Goal: Information Seeking & Learning: Check status

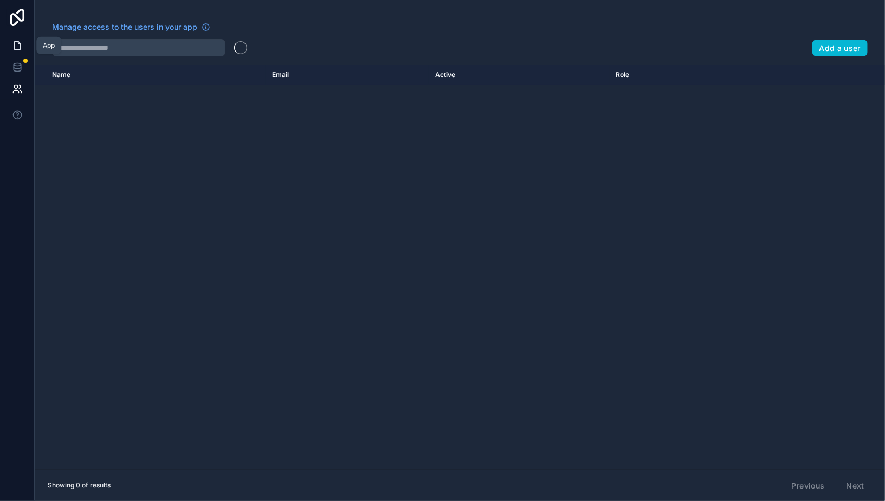
click at [16, 40] on icon at bounding box center [17, 45] width 11 height 11
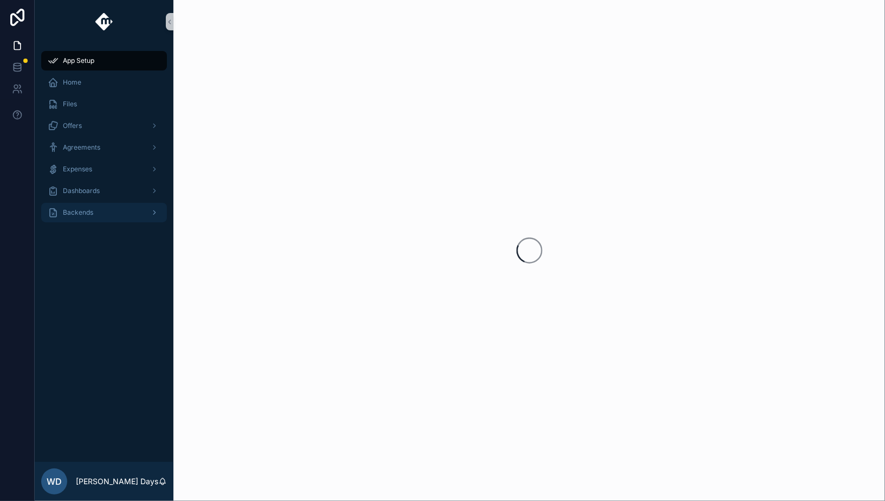
click at [75, 213] on span "Backends" at bounding box center [78, 212] width 30 height 9
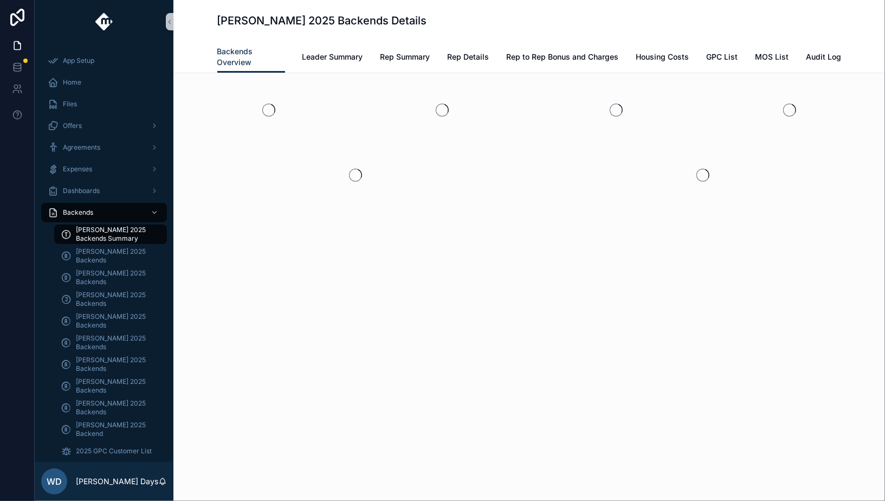
click at [85, 241] on span "[PERSON_NAME] 2025 Backends Summary" at bounding box center [116, 233] width 80 height 17
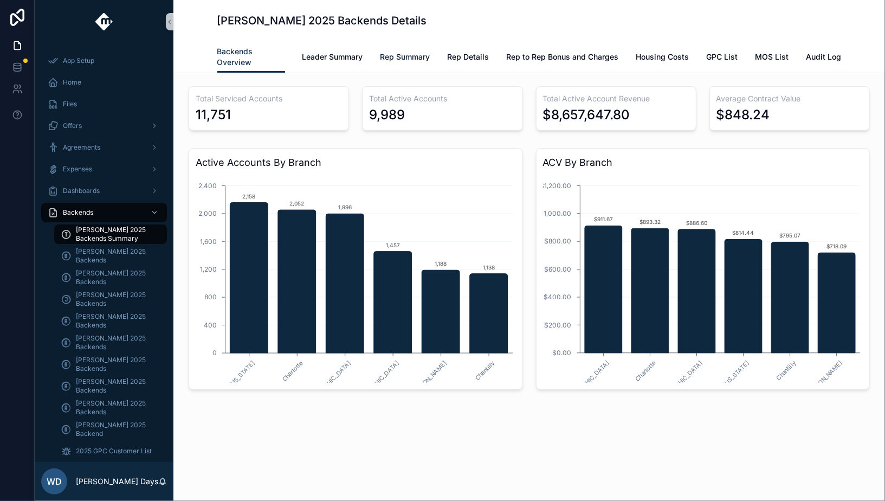
click at [408, 55] on span "Rep Summary" at bounding box center [405, 56] width 50 height 11
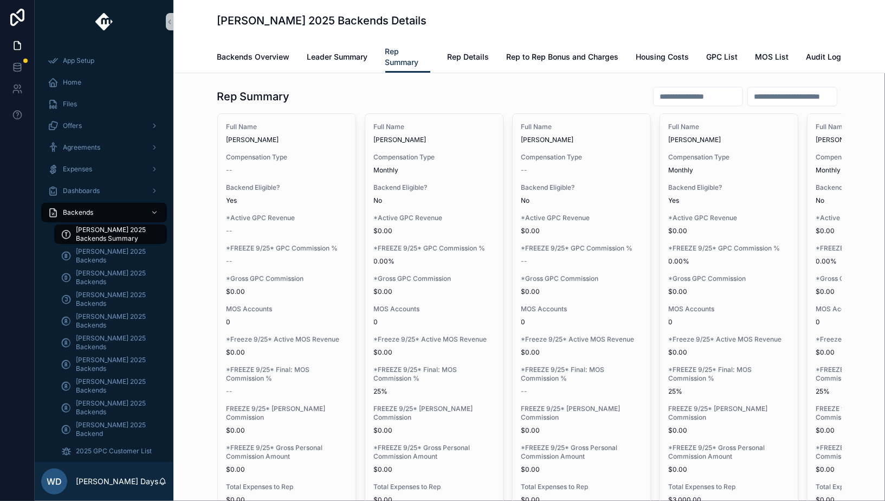
click at [671, 96] on input "scrollable content" at bounding box center [697, 96] width 89 height 15
type input "*"
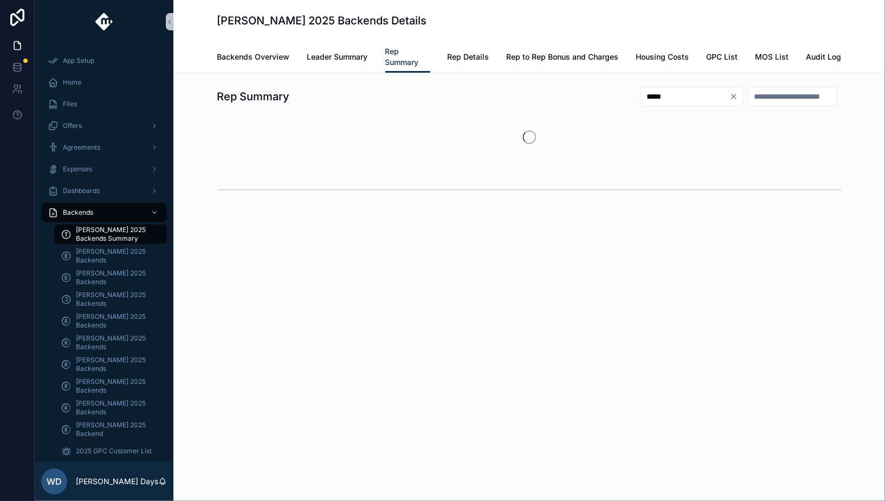
type input "*****"
click at [674, 126] on div "scrollable content" at bounding box center [529, 137] width 624 height 48
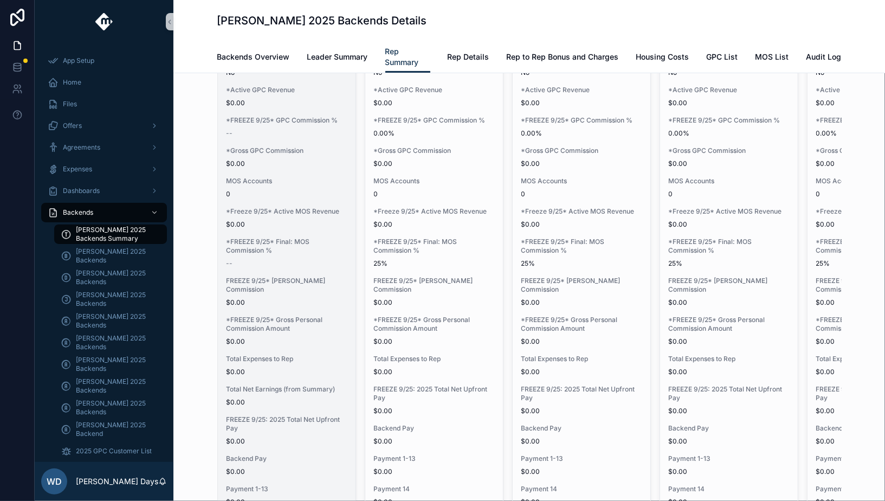
scroll to position [320, 0]
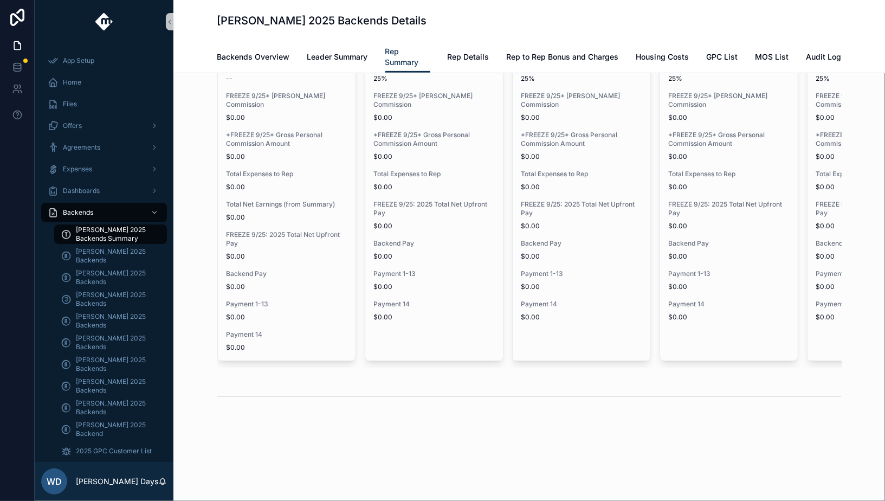
click at [275, 448] on div "Rep Summary ***** Full Name Jacob Ambler Compensation Type -- Backend Eligible?…" at bounding box center [528, 122] width 711 height 723
click at [106, 487] on div "WD Wade Days" at bounding box center [104, 481] width 139 height 39
click at [107, 483] on p "[PERSON_NAME] Days" at bounding box center [117, 481] width 82 height 11
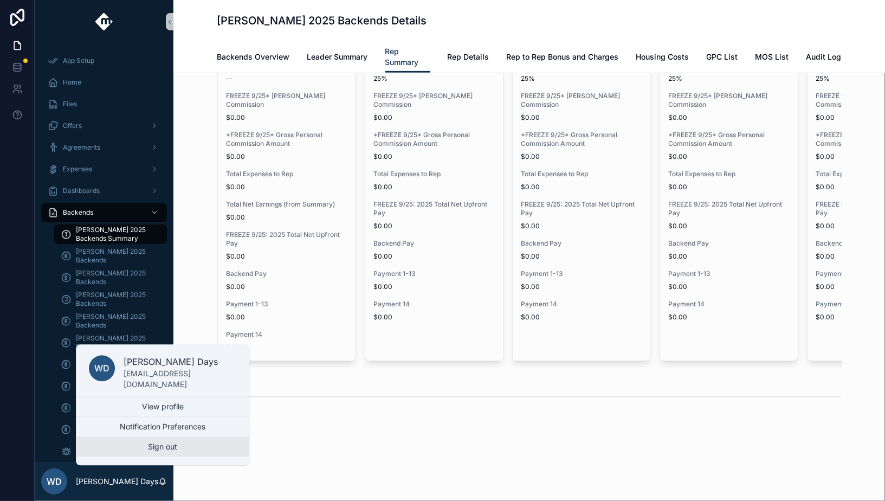
click at [170, 449] on button "Sign out" at bounding box center [162, 447] width 173 height 20
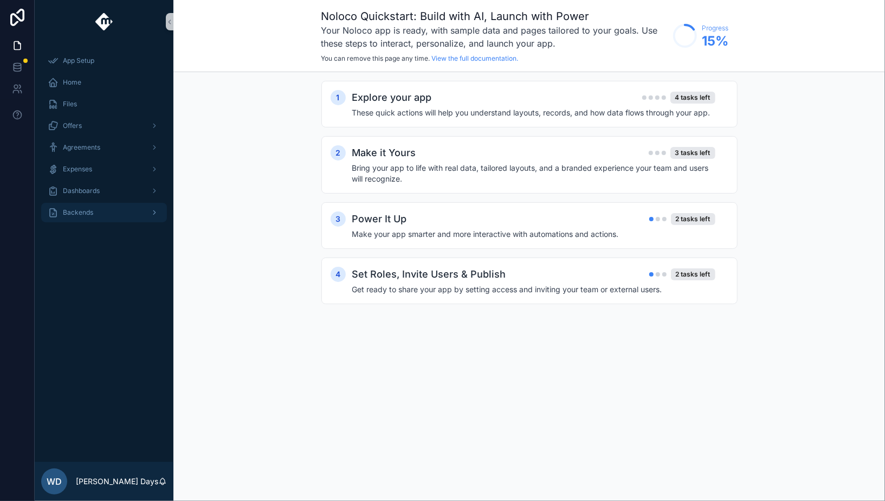
click at [74, 215] on span "Backends" at bounding box center [78, 212] width 30 height 9
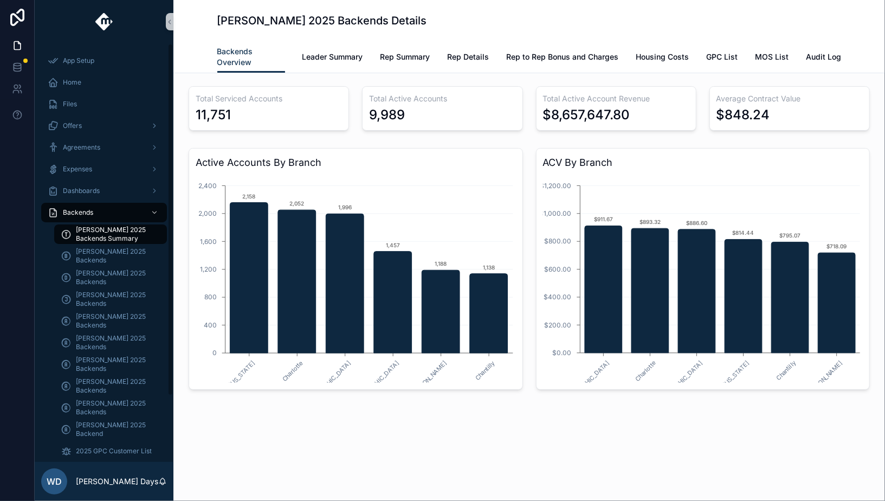
click at [282, 447] on div "Total Serviced Accounts 11,751 Total Active Accounts 9,989 Total Active Account…" at bounding box center [528, 268] width 711 height 390
click at [282, 446] on div "Total Serviced Accounts 11,751 Total Active Accounts 9,989 Total Active Account…" at bounding box center [528, 268] width 711 height 390
click at [283, 447] on div "Total Serviced Accounts 11,751 Total Active Accounts 9,989 Total Active Account…" at bounding box center [528, 268] width 711 height 390
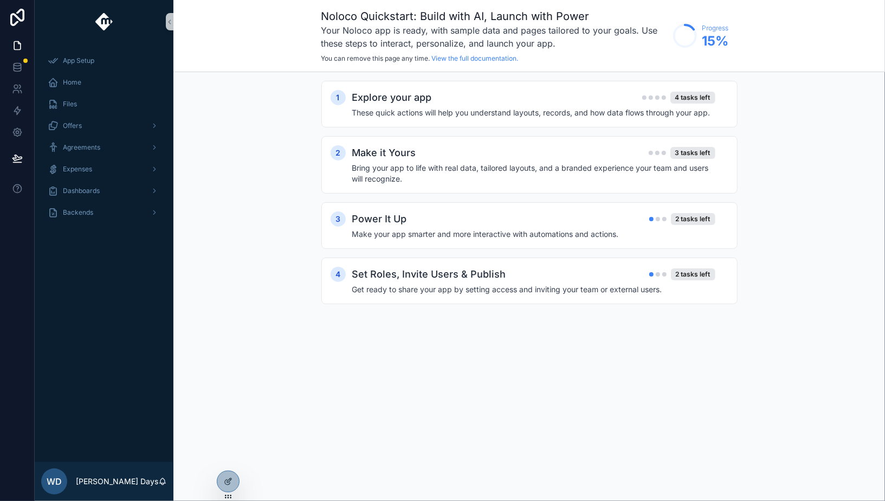
click at [80, 215] on span "Backends" at bounding box center [78, 212] width 30 height 9
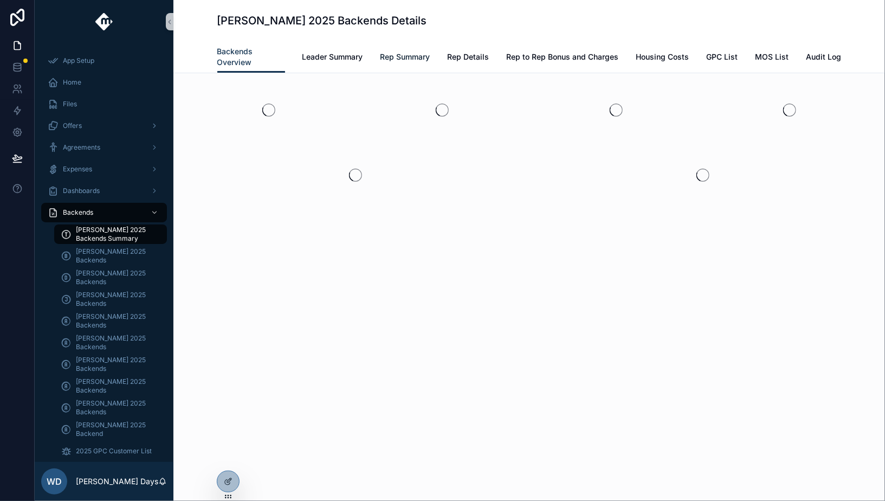
click at [428, 55] on span "Rep Summary" at bounding box center [405, 56] width 50 height 11
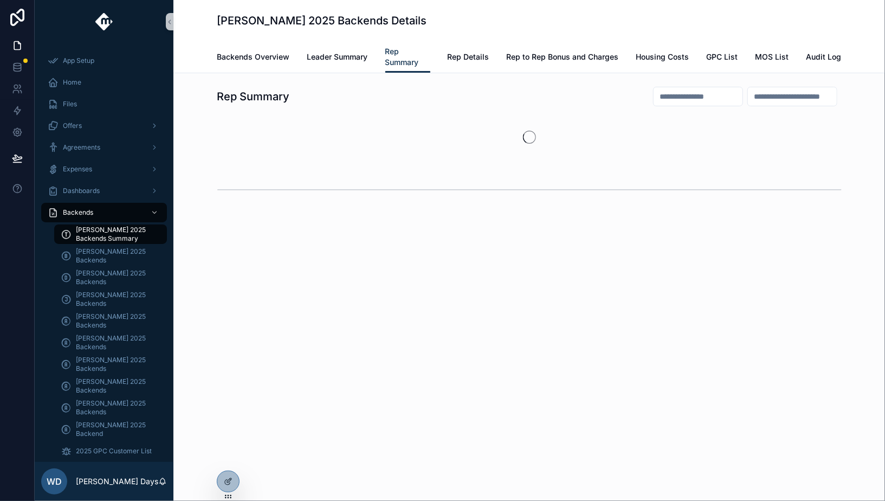
click at [667, 100] on input "scrollable content" at bounding box center [697, 96] width 89 height 15
type input "**********"
click at [685, 95] on input "**********" at bounding box center [684, 96] width 89 height 15
click at [685, 94] on input "**********" at bounding box center [684, 96] width 89 height 15
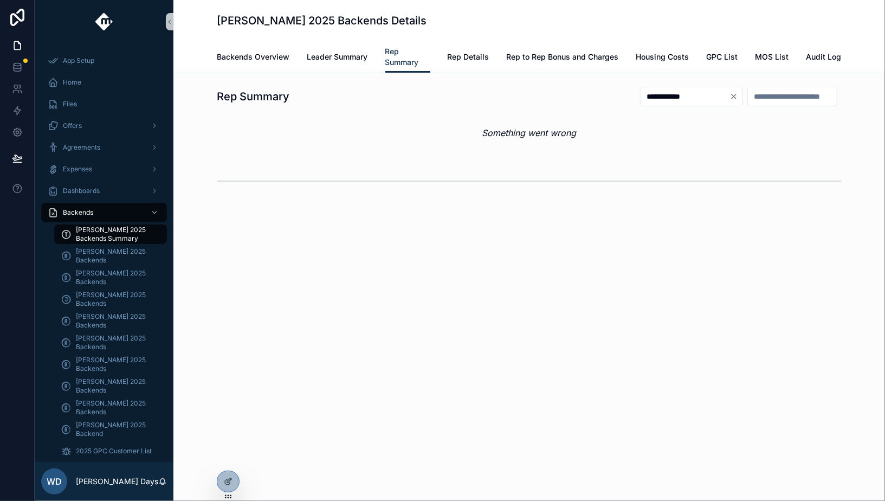
click at [685, 95] on input "**********" at bounding box center [684, 96] width 89 height 15
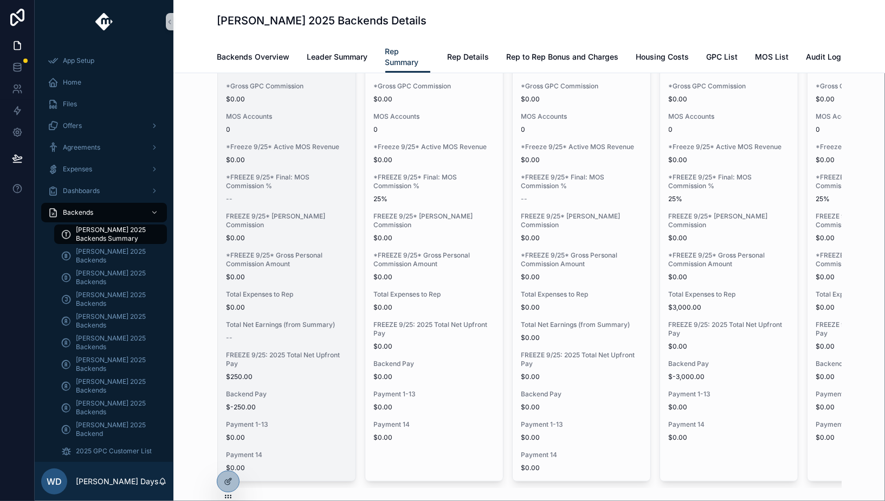
scroll to position [199, 0]
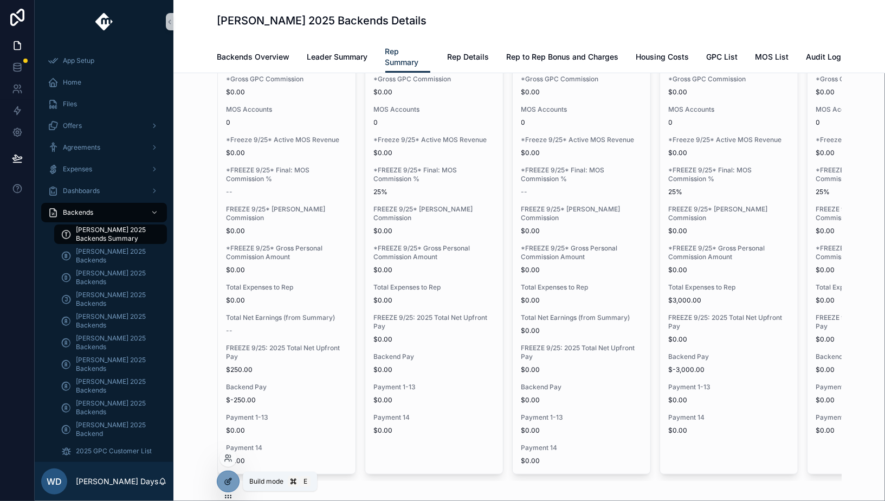
click at [226, 481] on icon at bounding box center [228, 481] width 9 height 9
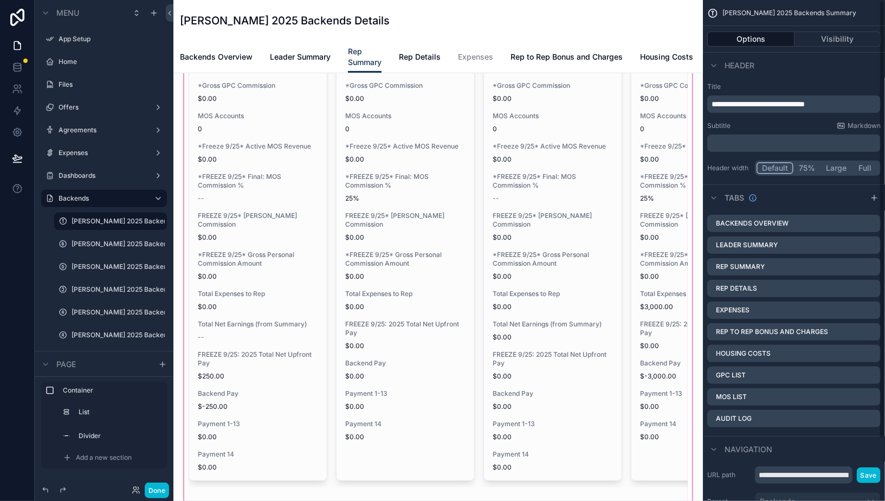
click at [302, 276] on div "scrollable content" at bounding box center [438, 211] width 512 height 658
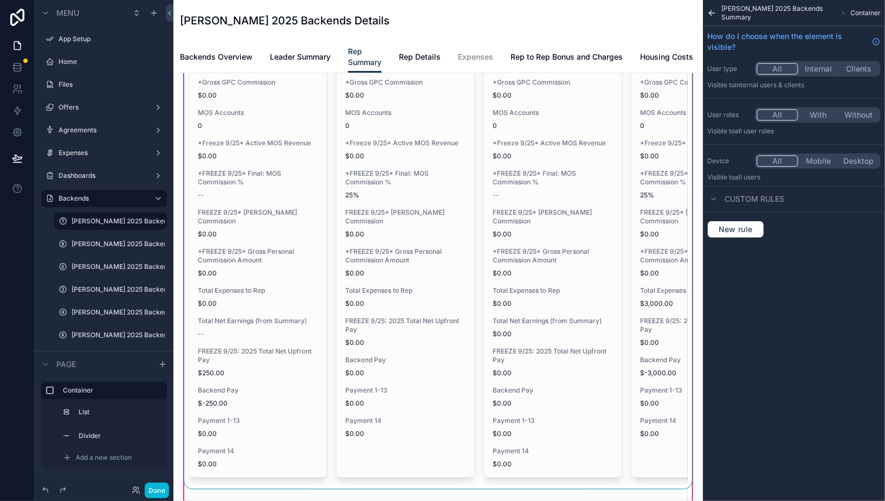
scroll to position [217, 0]
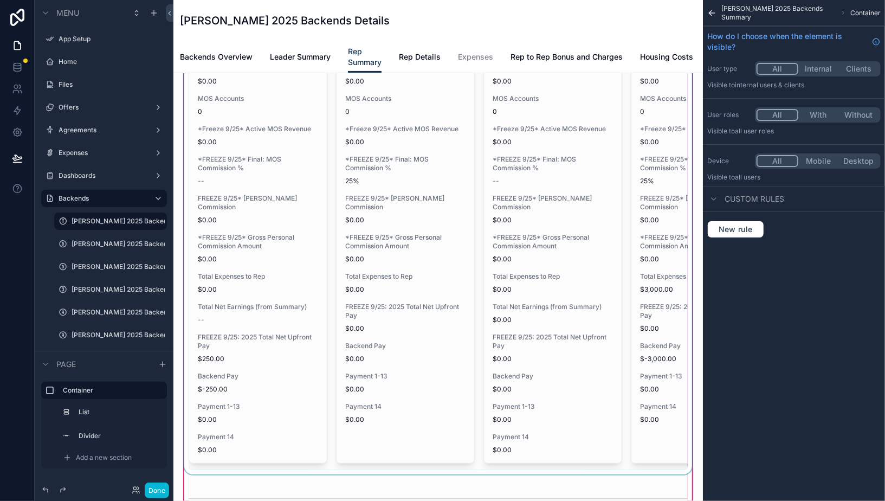
click at [259, 240] on div "scrollable content" at bounding box center [438, 173] width 512 height 602
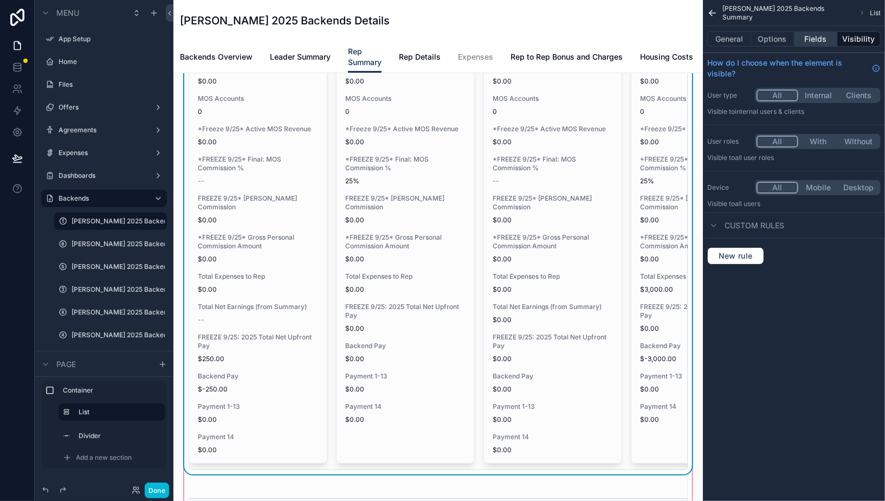
click at [813, 37] on button "Fields" at bounding box center [815, 38] width 43 height 15
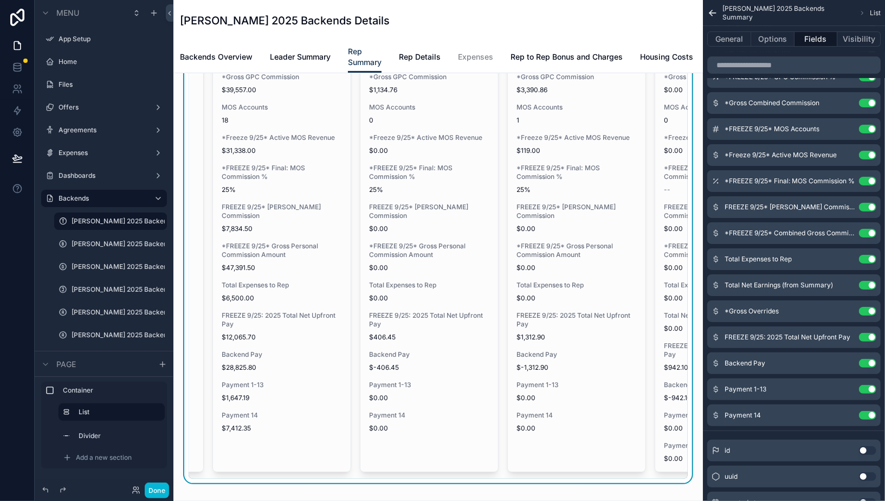
scroll to position [261, 0]
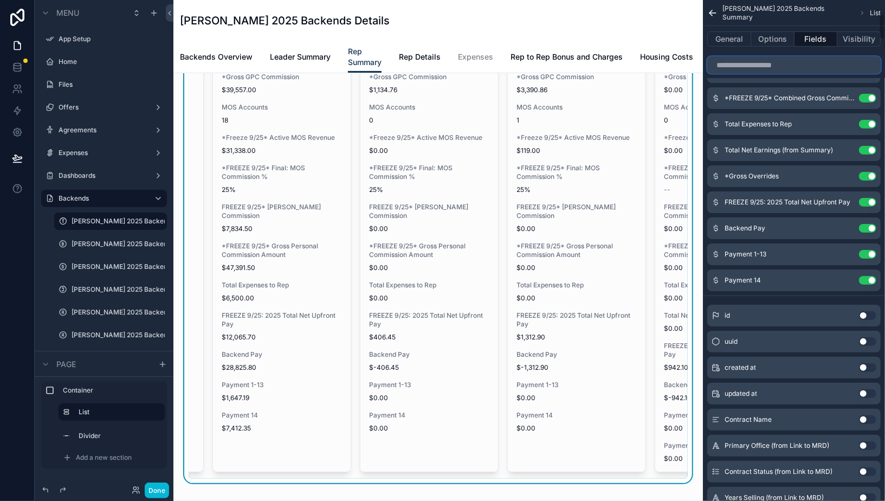
click at [756, 61] on input "scrollable content" at bounding box center [793, 64] width 173 height 17
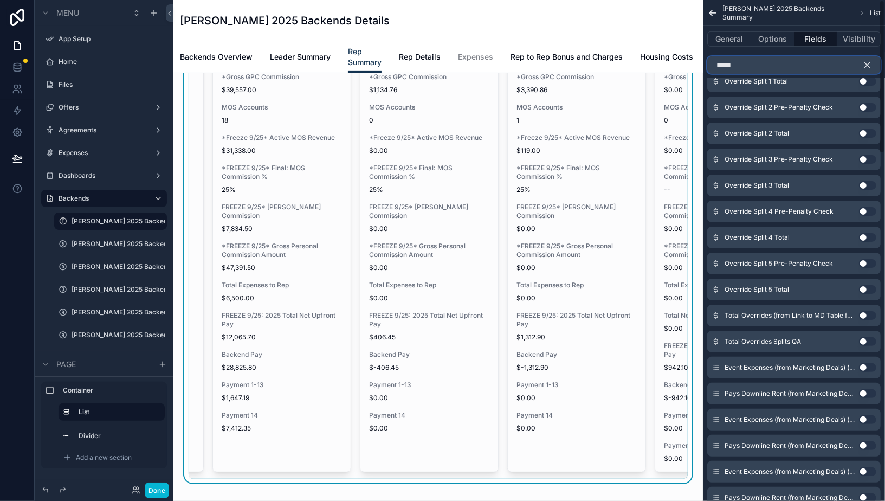
scroll to position [0, 0]
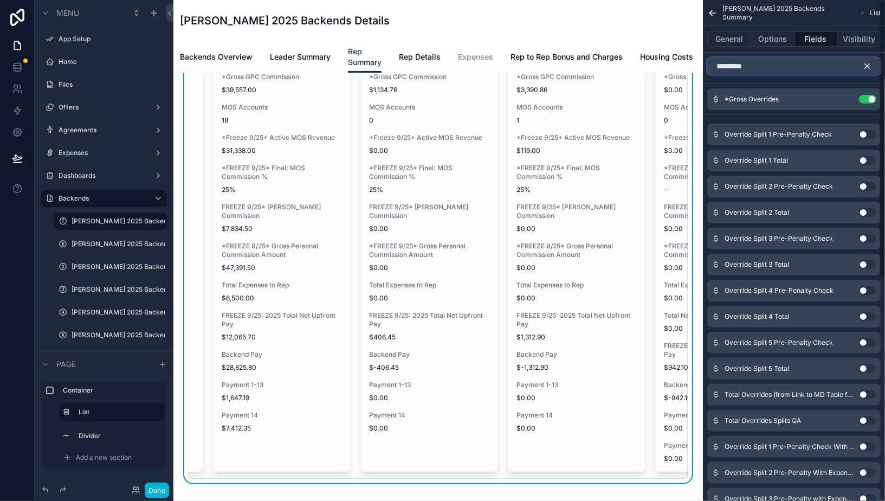
type input "*********"
click at [867, 62] on icon "scrollable content" at bounding box center [867, 66] width 10 height 10
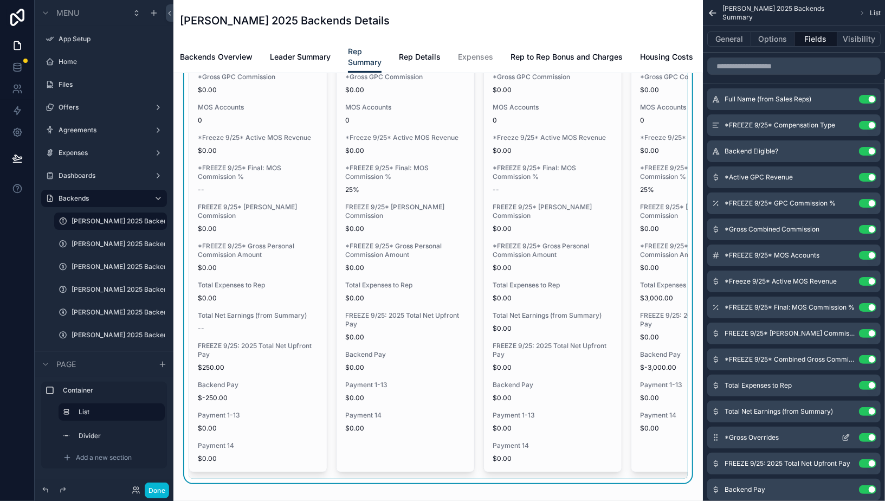
click at [847, 437] on icon "scrollable content" at bounding box center [845, 437] width 9 height 9
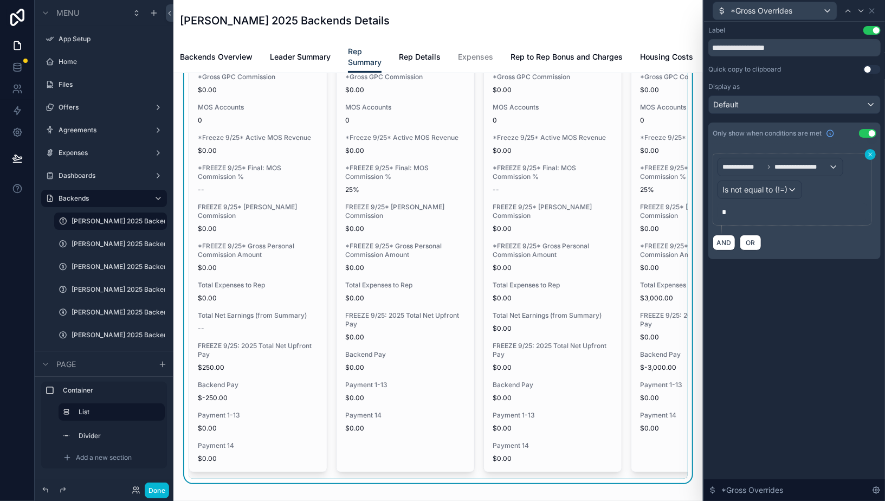
click at [870, 155] on icon at bounding box center [870, 154] width 7 height 7
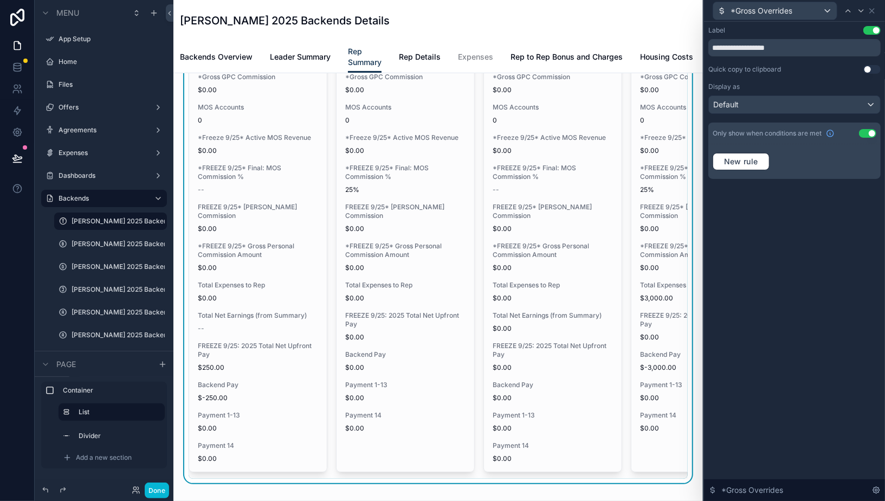
click at [869, 138] on div "Only show when conditions are met Use setting" at bounding box center [794, 133] width 172 height 22
click at [869, 134] on button "Use setting" at bounding box center [867, 133] width 17 height 9
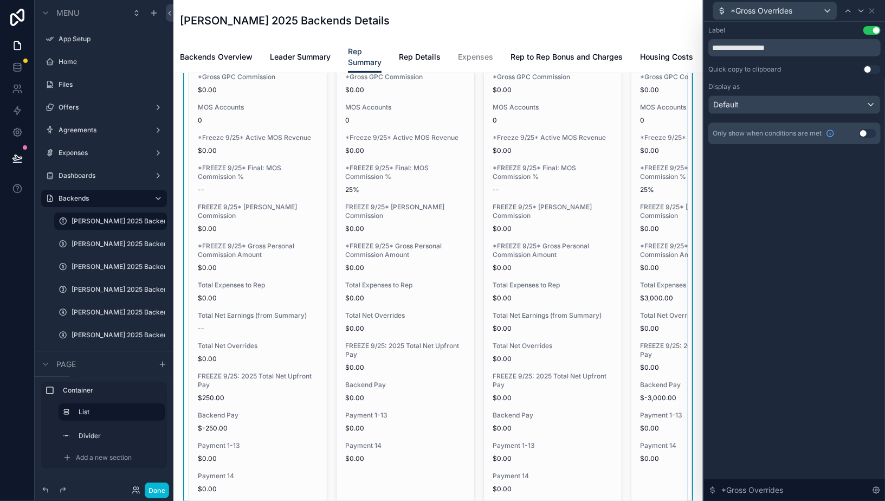
click at [825, 286] on div "**********" at bounding box center [794, 261] width 181 height 479
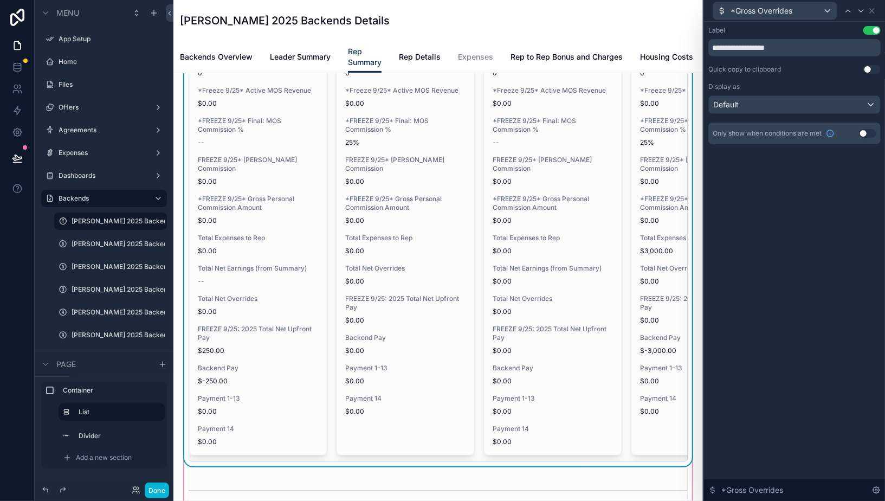
scroll to position [258, 0]
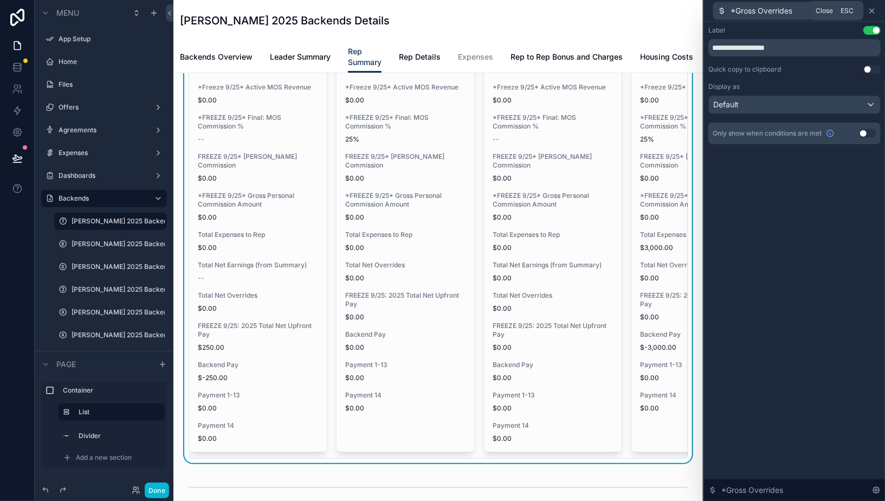
click at [872, 12] on icon at bounding box center [871, 11] width 9 height 9
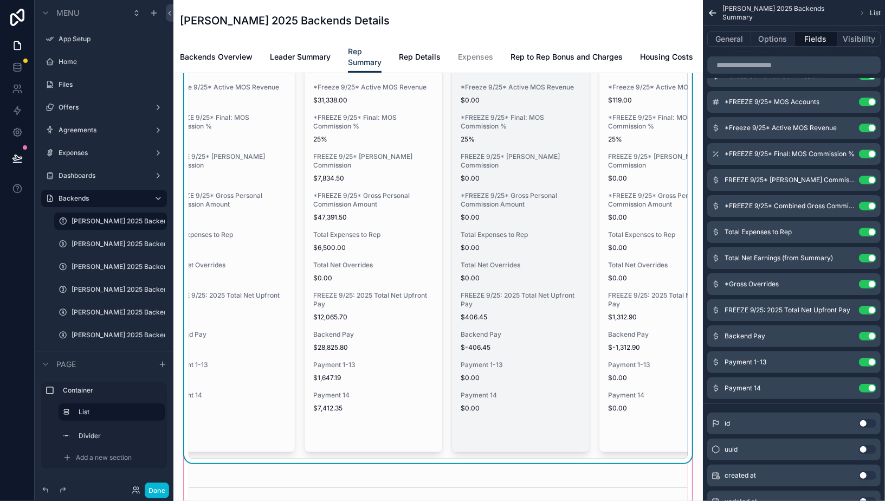
scroll to position [0, 0]
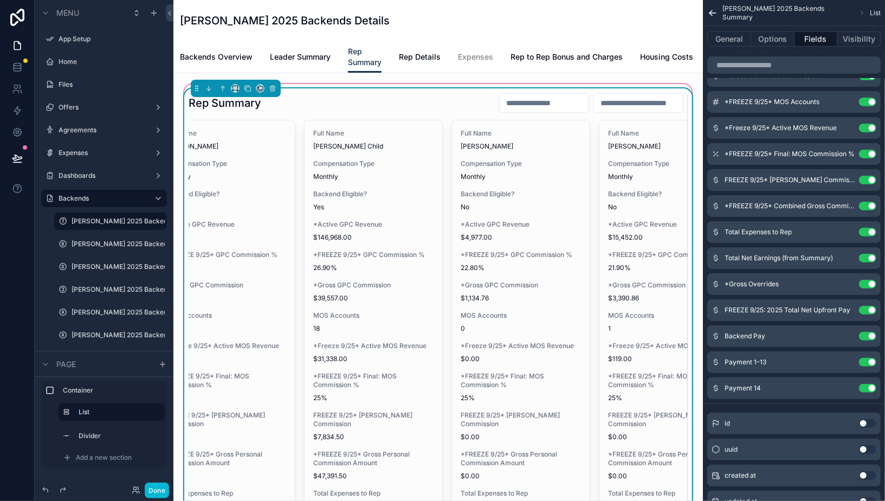
click at [512, 111] on input "scrollable content" at bounding box center [543, 102] width 89 height 15
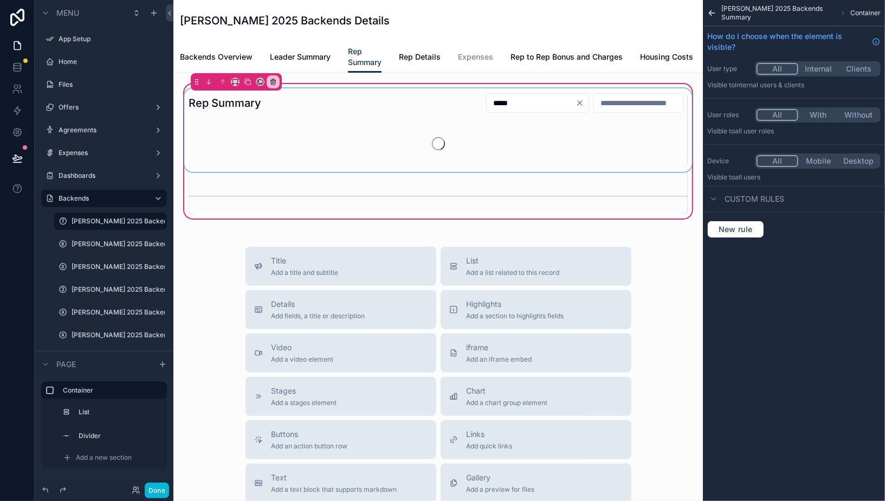
click at [515, 138] on div "scrollable content" at bounding box center [438, 129] width 512 height 83
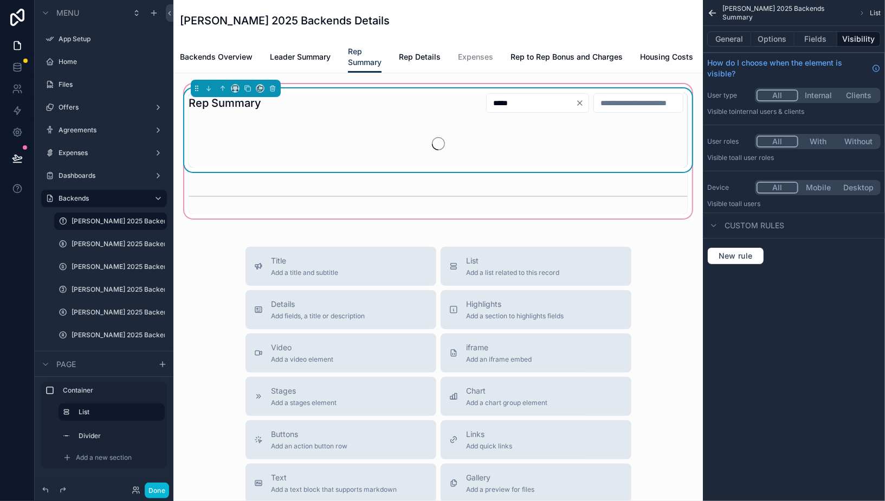
click at [508, 111] on input "*****" at bounding box center [530, 102] width 89 height 15
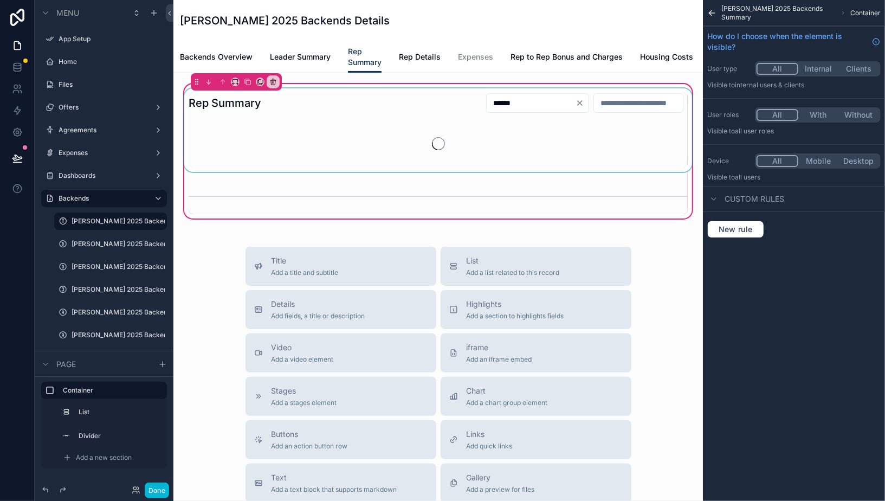
click at [509, 138] on div "scrollable content" at bounding box center [438, 129] width 512 height 83
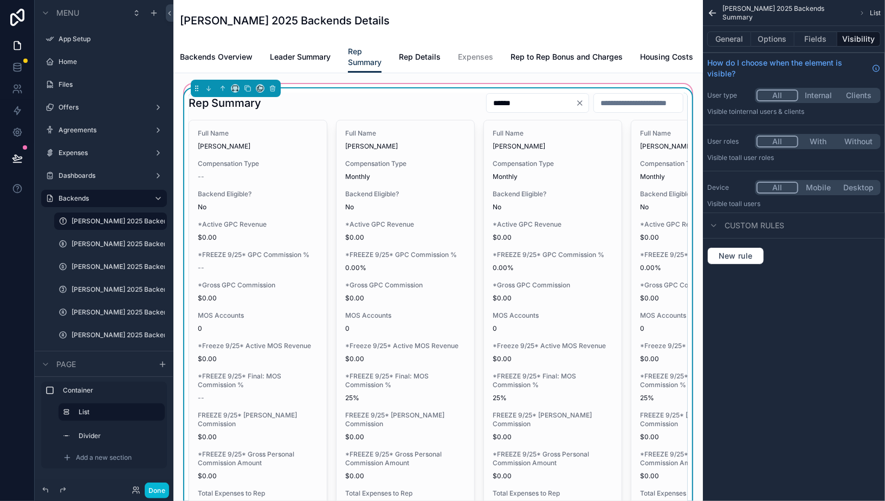
click at [510, 109] on input "*****" at bounding box center [530, 102] width 89 height 15
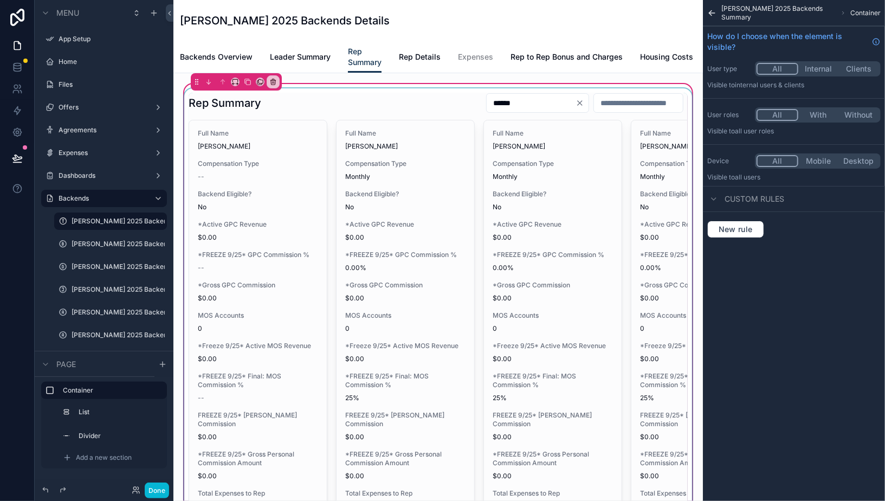
type input "**********"
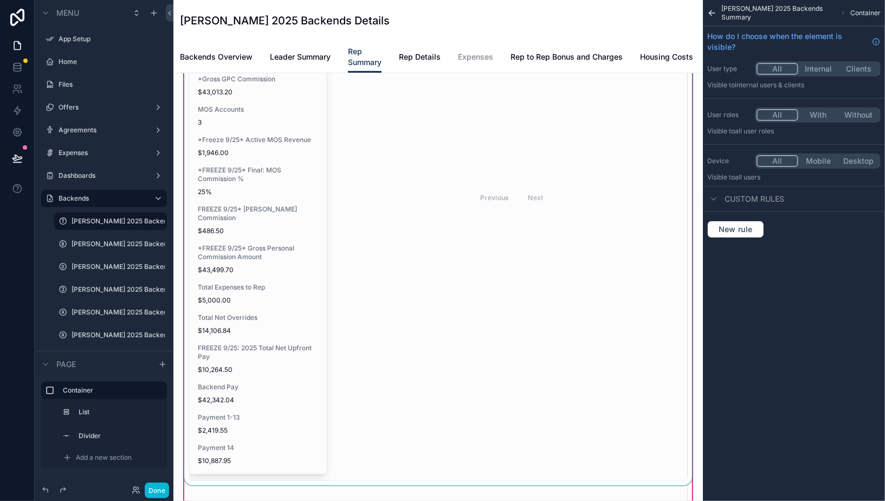
scroll to position [264, 0]
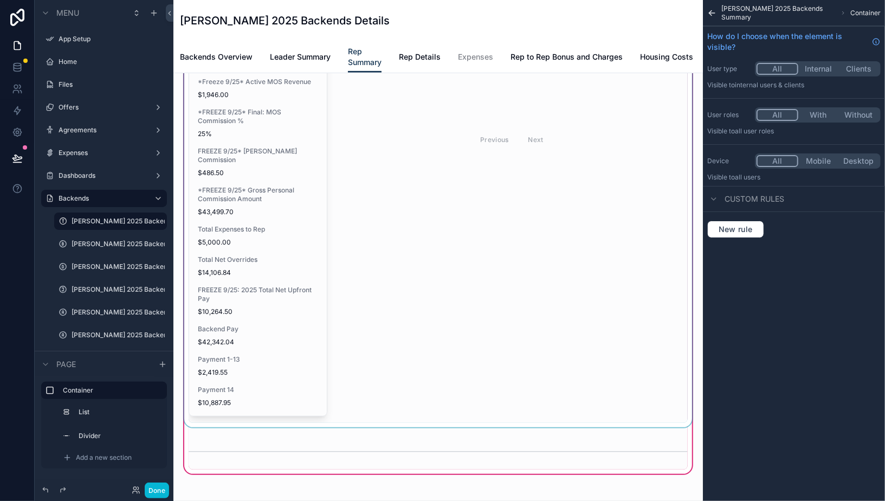
click at [270, 246] on div "scrollable content" at bounding box center [438, 125] width 512 height 602
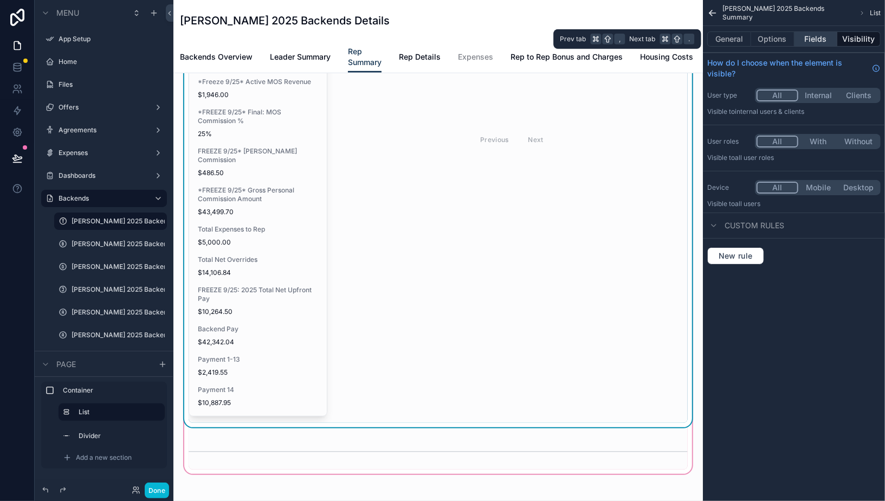
click at [816, 42] on button "Fields" at bounding box center [815, 38] width 43 height 15
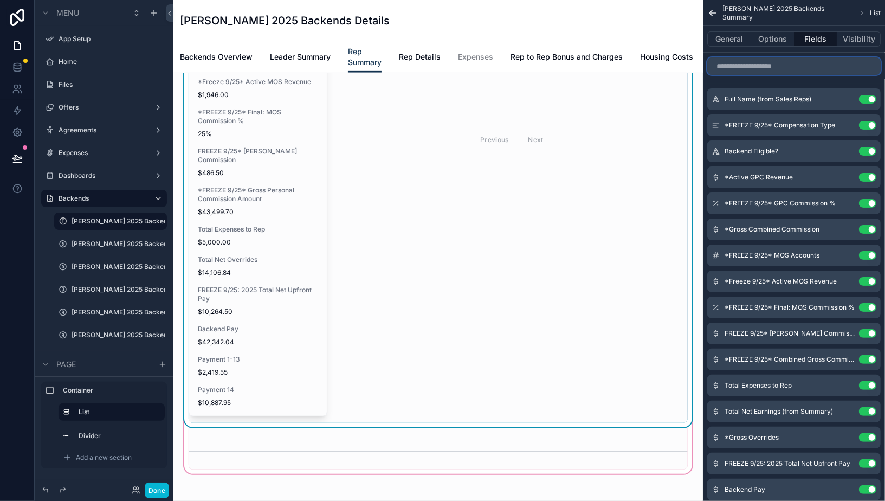
click at [755, 64] on input "scrollable content" at bounding box center [793, 65] width 173 height 17
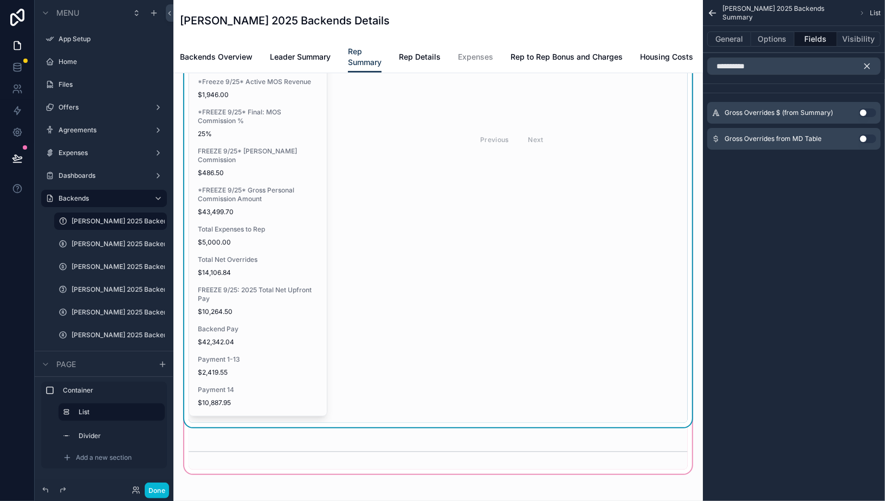
click at [864, 138] on button "Use setting" at bounding box center [867, 138] width 17 height 9
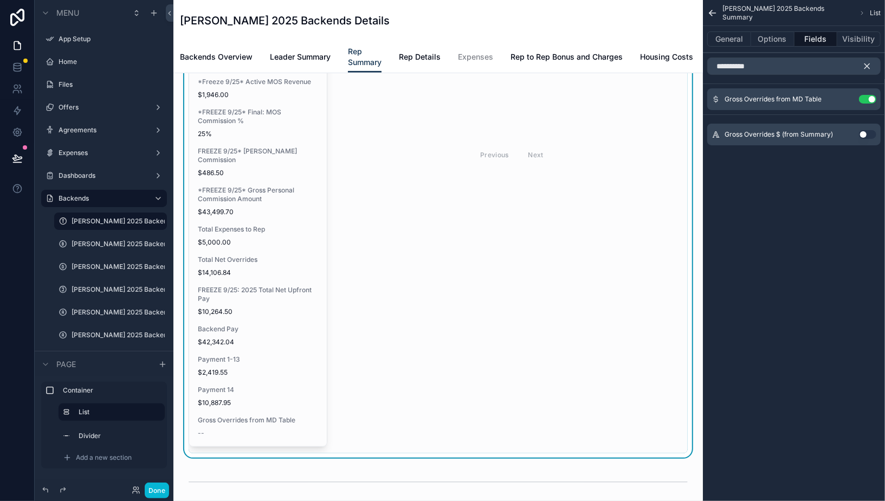
click at [864, 138] on div "Gross Overrides $ (from Summary) Use setting" at bounding box center [793, 135] width 173 height 22
click at [868, 100] on button "Use setting" at bounding box center [867, 99] width 17 height 9
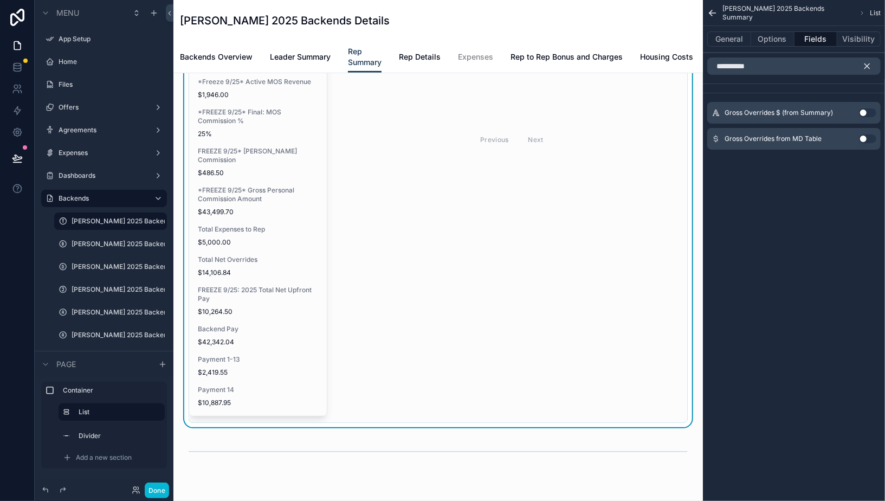
click at [867, 138] on button "Use setting" at bounding box center [867, 138] width 17 height 9
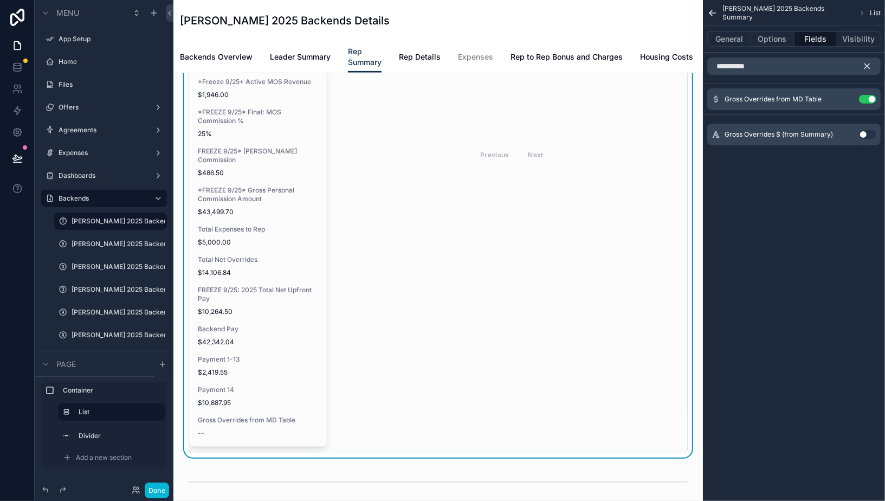
click at [867, 138] on div "Gross Overrides $ (from Summary) Use setting" at bounding box center [793, 135] width 173 height 22
click at [865, 98] on button "Use setting" at bounding box center [867, 99] width 17 height 9
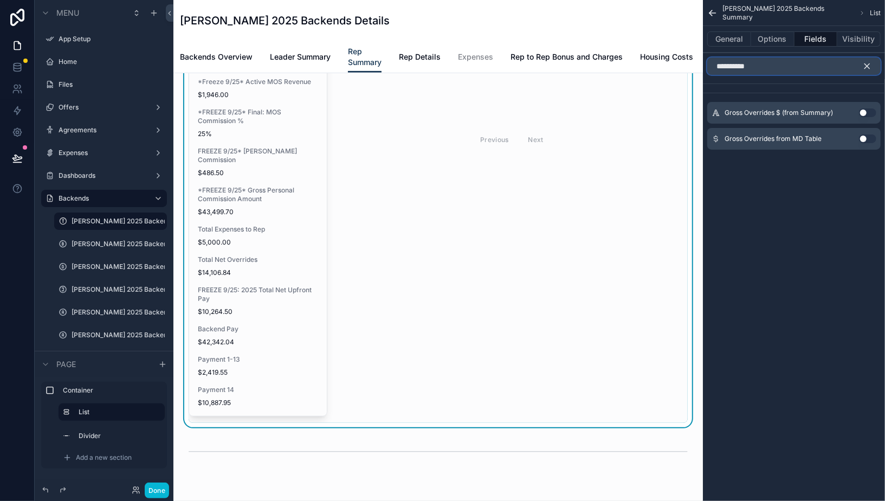
click at [749, 69] on input "**********" at bounding box center [793, 65] width 173 height 17
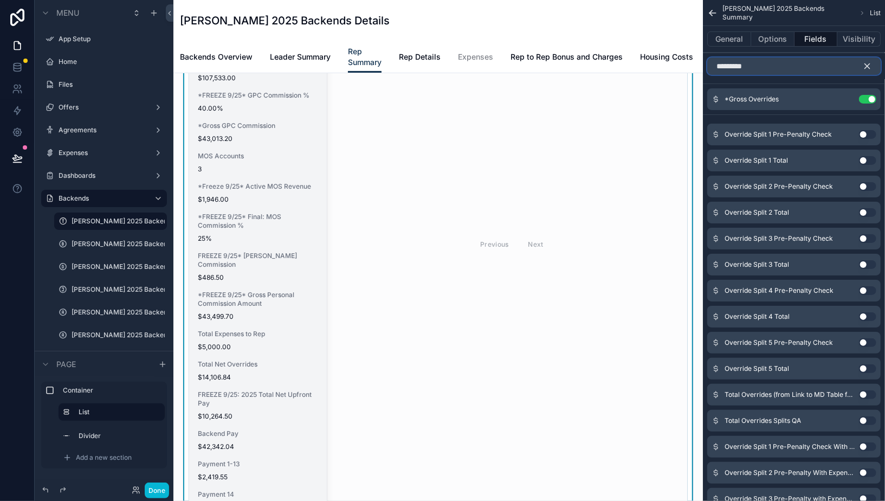
scroll to position [158, 0]
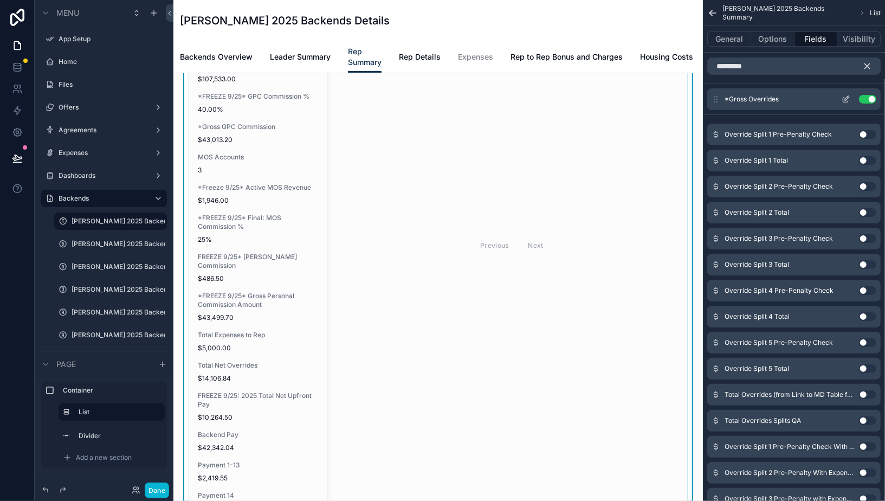
click at [865, 99] on button "Use setting" at bounding box center [867, 99] width 17 height 9
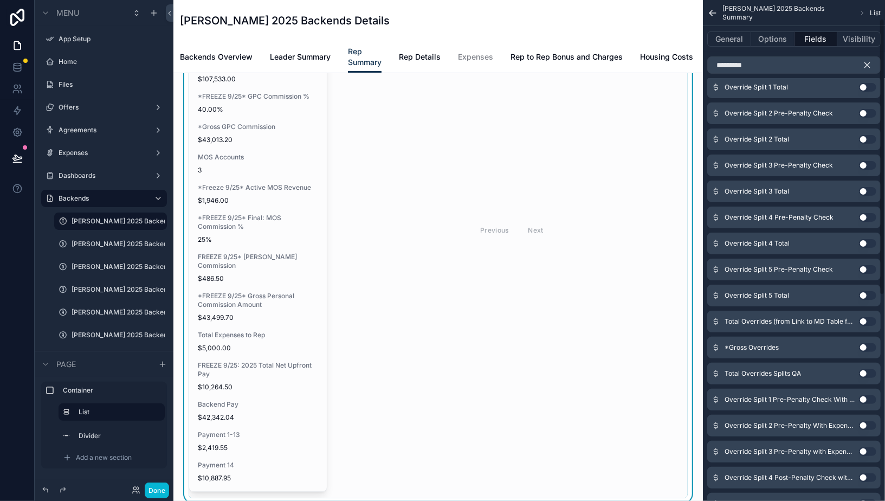
scroll to position [34, 0]
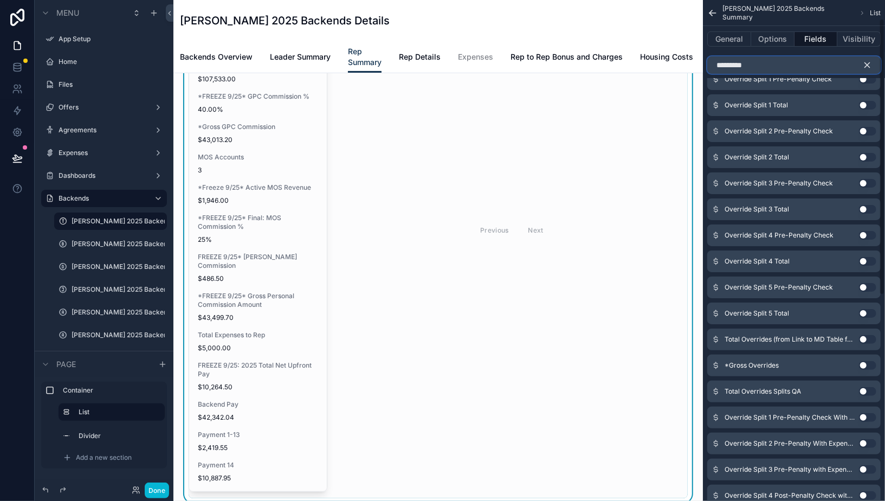
click at [793, 63] on input "*********" at bounding box center [793, 64] width 173 height 17
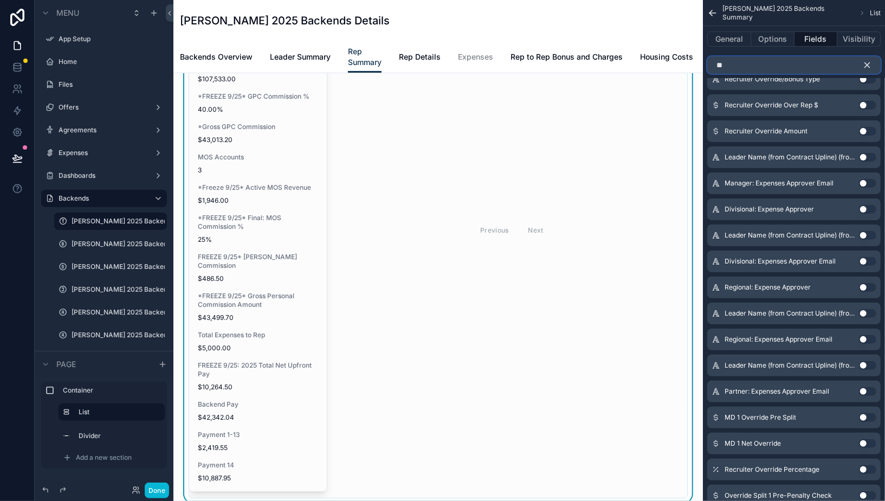
type input "*"
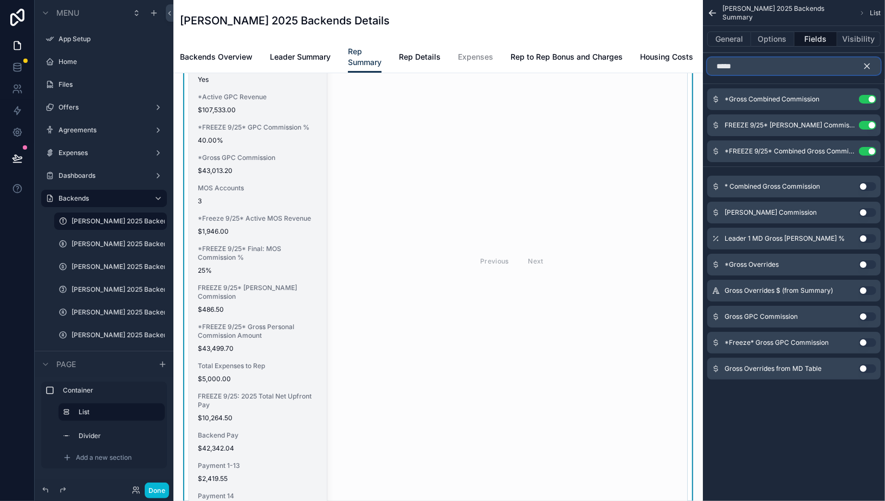
scroll to position [248, 0]
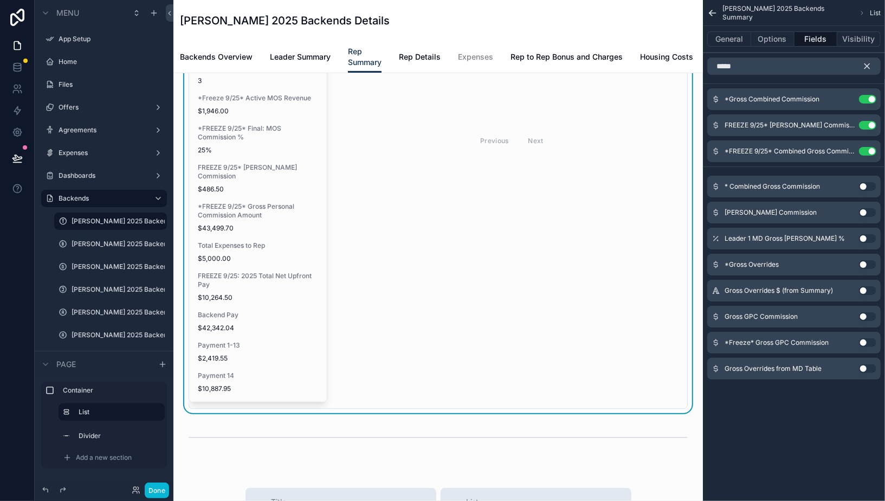
click at [875, 263] on button "Use setting" at bounding box center [867, 264] width 17 height 9
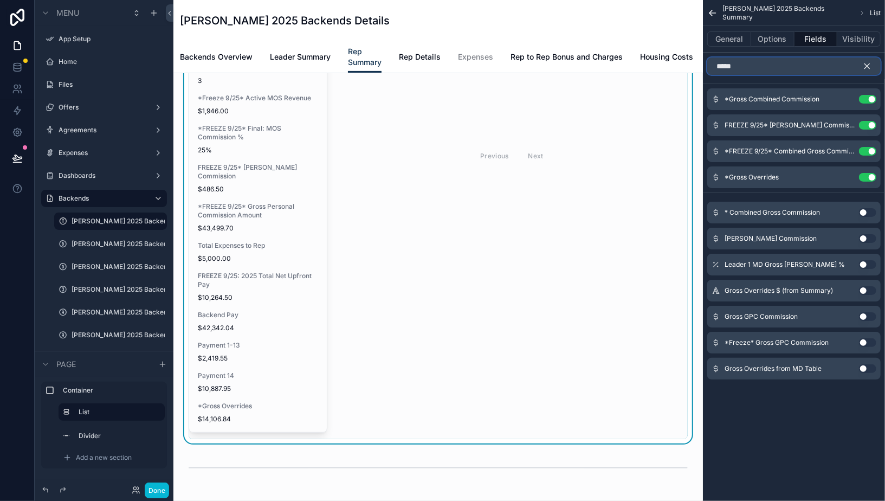
click at [756, 66] on input "*****" at bounding box center [793, 65] width 173 height 17
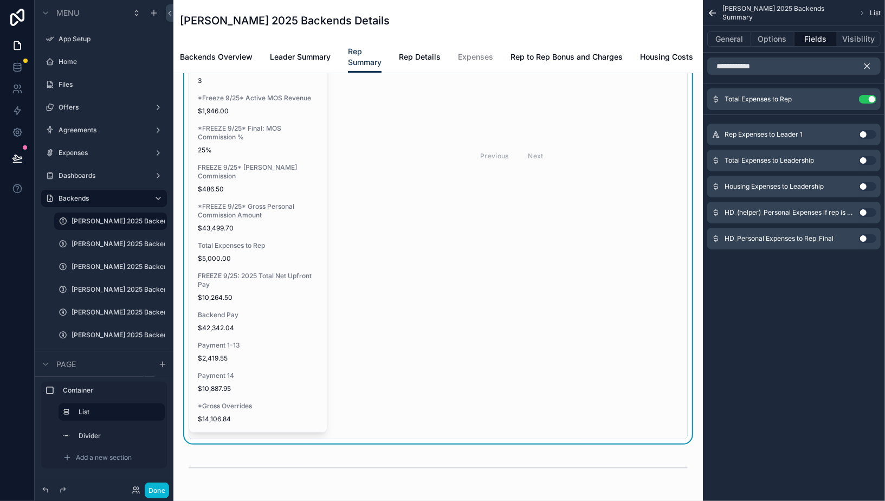
click at [866, 160] on button "Use setting" at bounding box center [867, 160] width 17 height 9
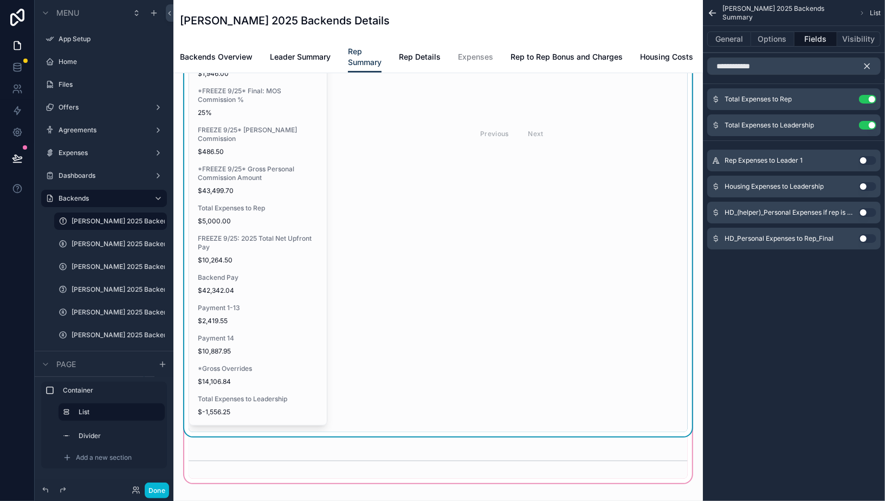
scroll to position [285, 0]
click at [790, 68] on input "**********" at bounding box center [793, 65] width 173 height 17
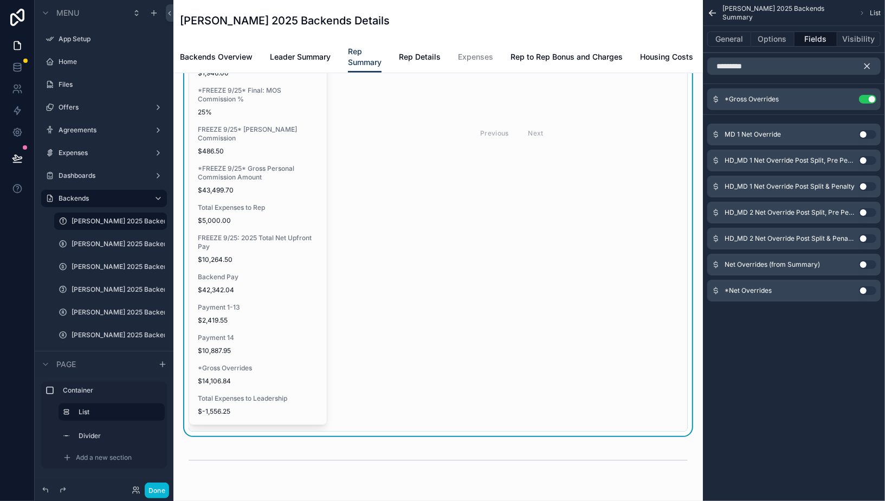
click at [869, 289] on button "Use setting" at bounding box center [867, 290] width 17 height 9
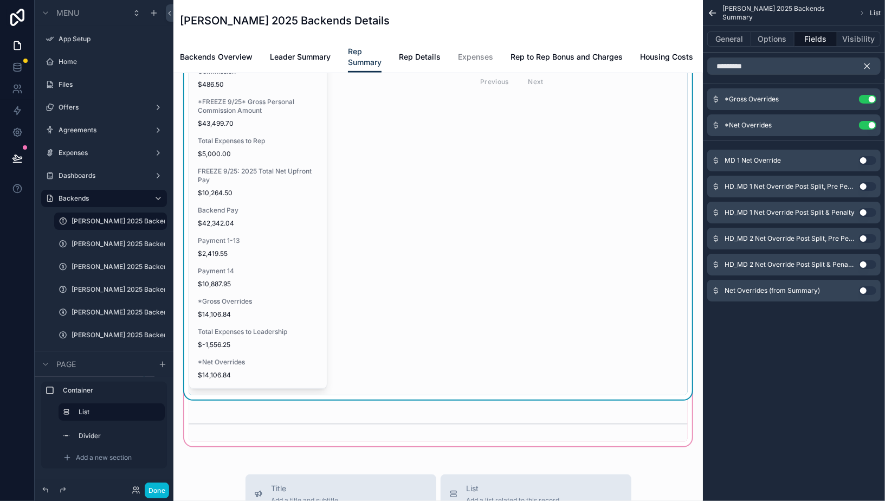
scroll to position [351, 0]
click at [867, 288] on button "Use setting" at bounding box center [867, 290] width 17 height 9
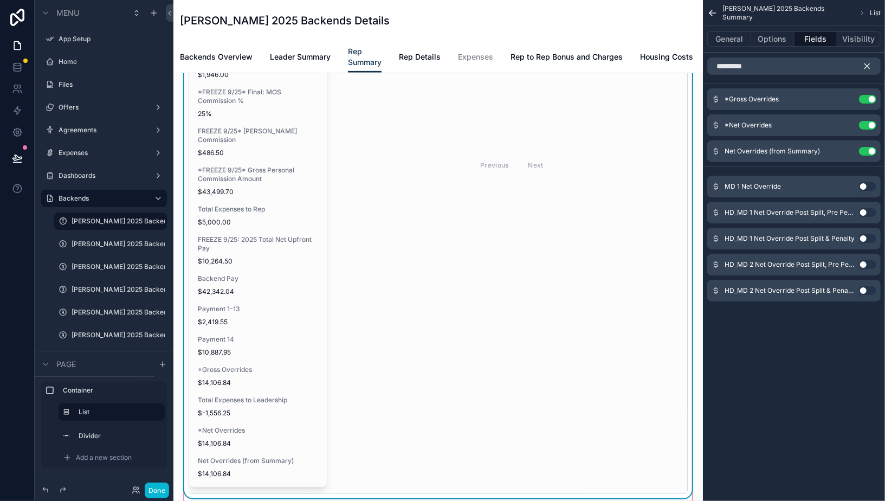
scroll to position [282, 0]
click at [867, 187] on button "Use setting" at bounding box center [867, 186] width 17 height 9
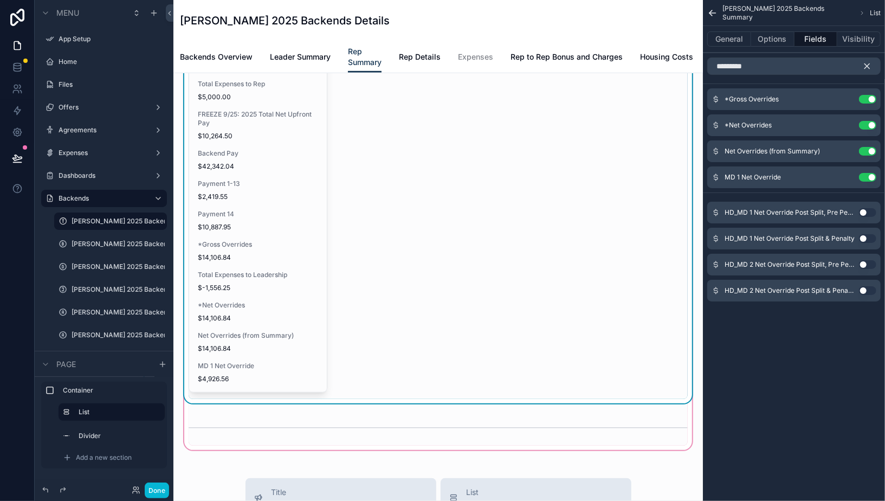
scroll to position [389, 0]
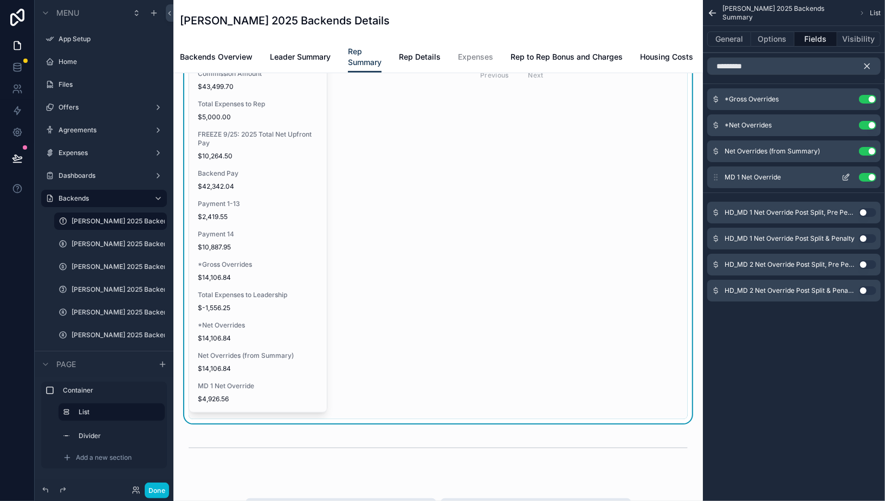
click at [867, 176] on button "Use setting" at bounding box center [867, 177] width 17 height 9
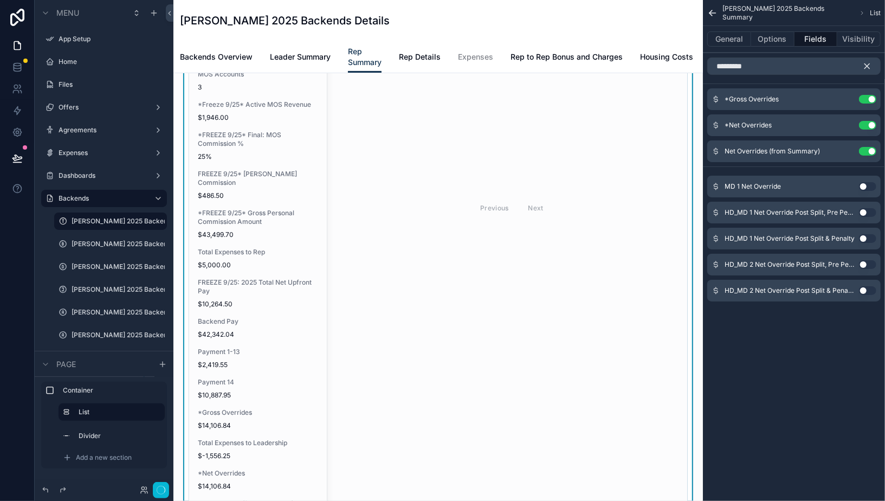
scroll to position [242, 0]
click at [784, 66] on input "*********" at bounding box center [793, 65] width 173 height 17
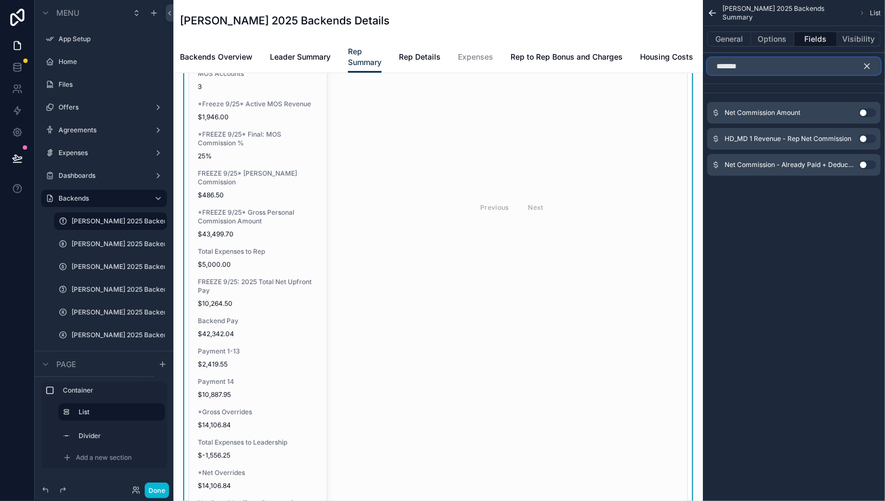
type input "*******"
click at [866, 112] on button "Use setting" at bounding box center [867, 112] width 17 height 9
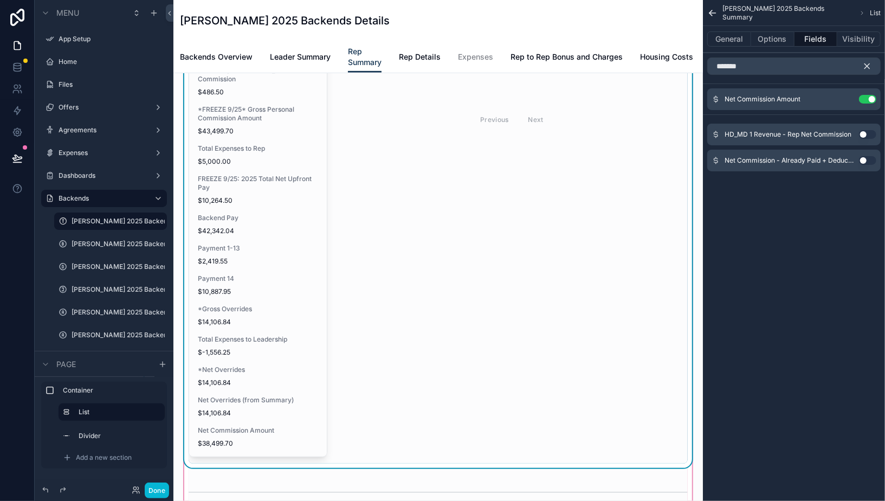
scroll to position [334, 0]
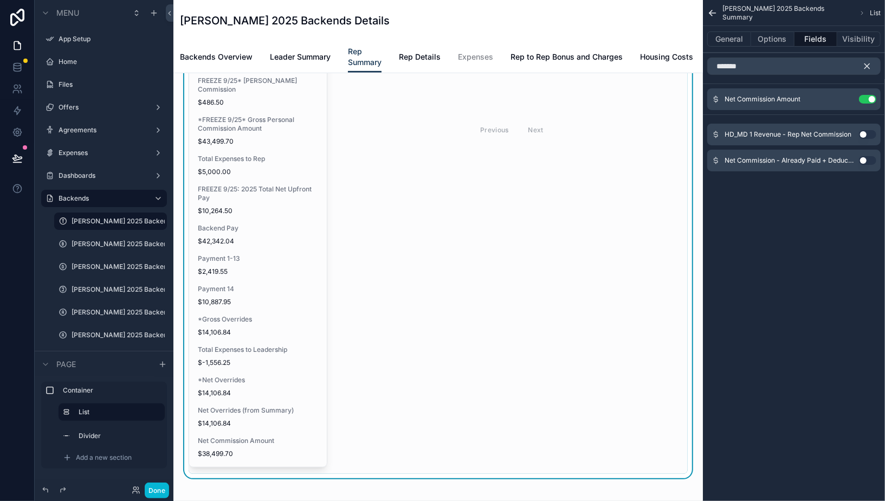
click at [866, 67] on icon "scrollable content" at bounding box center [867, 66] width 10 height 10
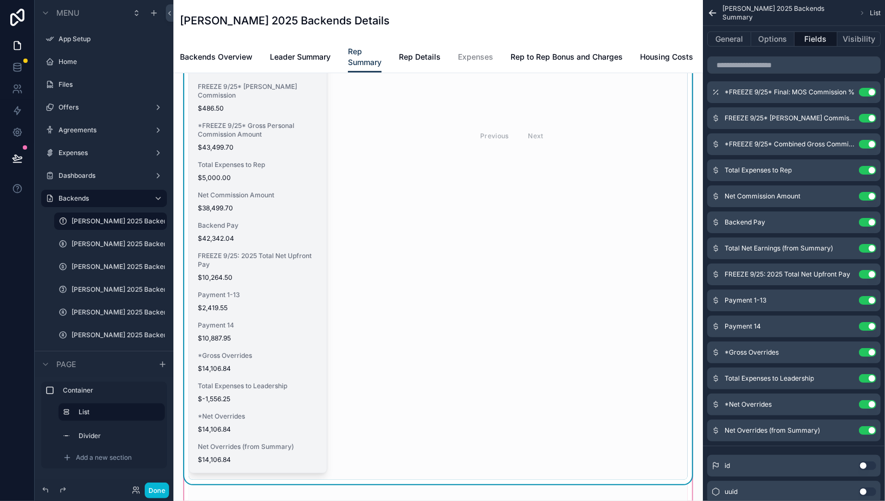
scroll to position [347, 0]
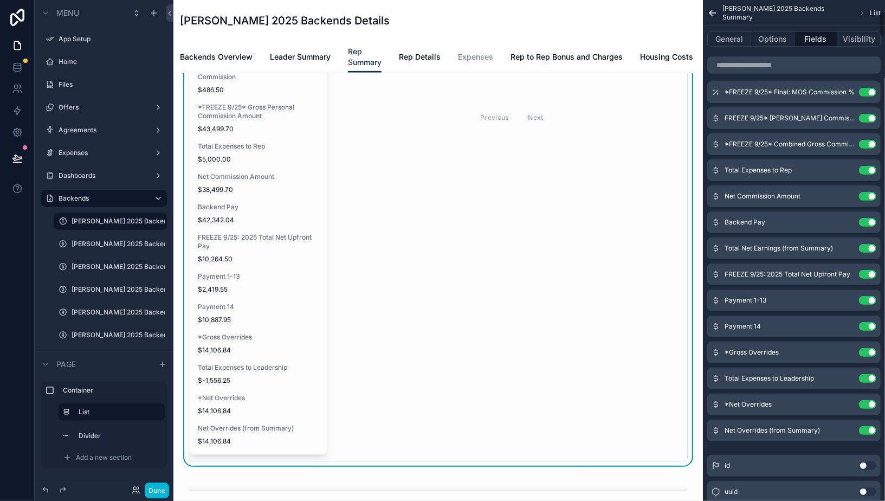
click at [874, 430] on button "Use setting" at bounding box center [867, 430] width 17 height 9
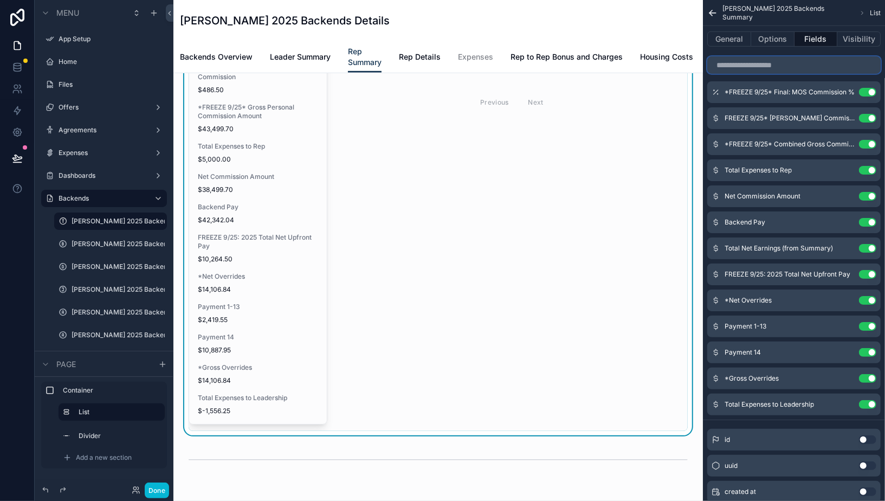
click at [776, 70] on input "scrollable content" at bounding box center [793, 64] width 173 height 17
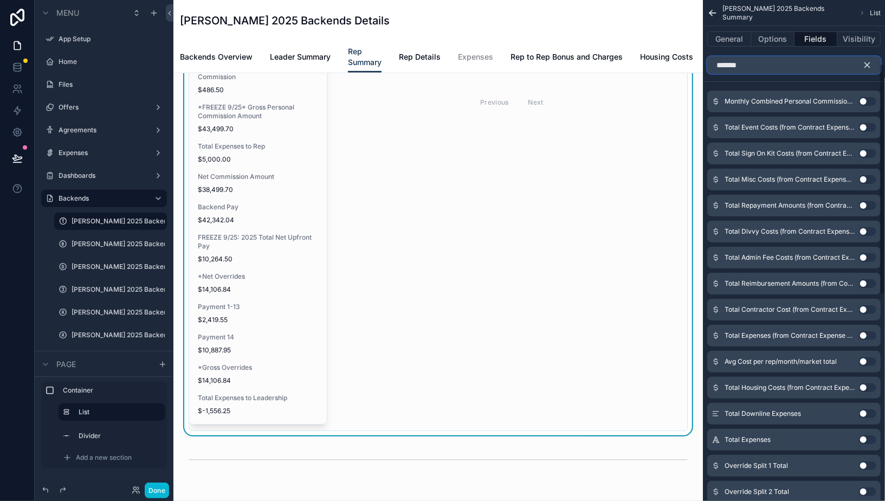
scroll to position [0, 0]
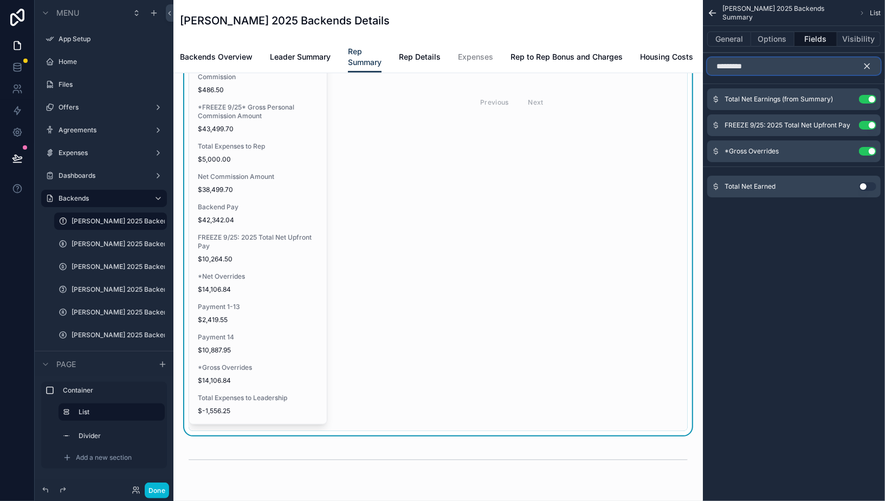
type input "*********"
click at [869, 186] on button "Use setting" at bounding box center [867, 186] width 17 height 9
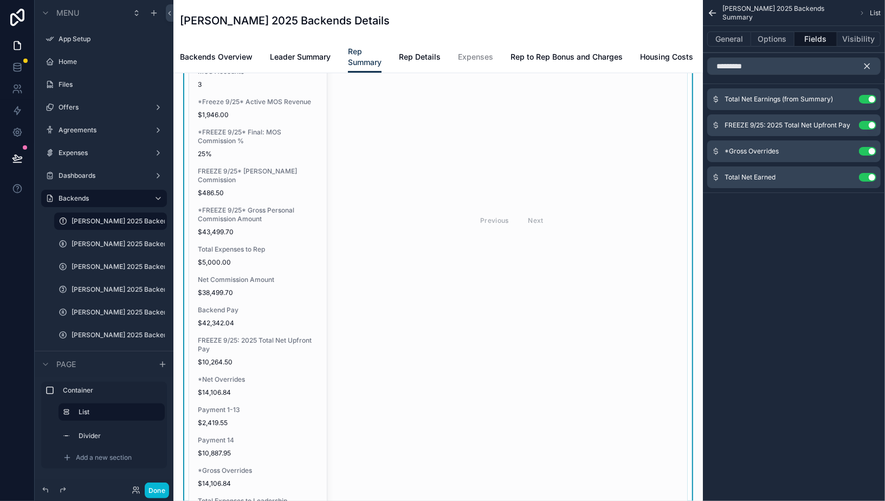
scroll to position [347, 0]
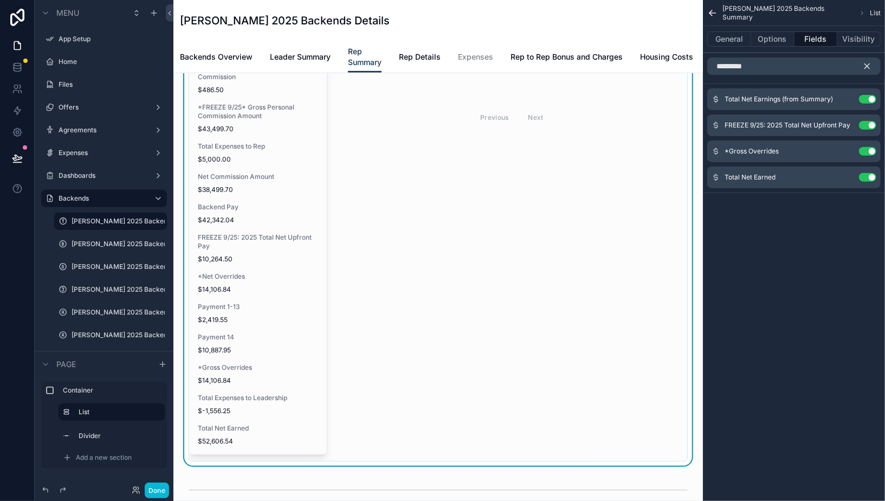
click at [868, 65] on icon "scrollable content" at bounding box center [867, 66] width 10 height 10
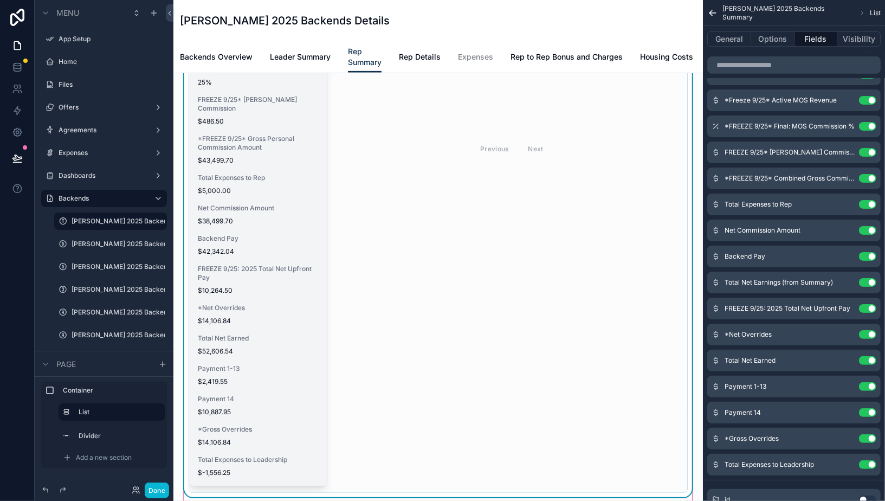
scroll to position [322, 0]
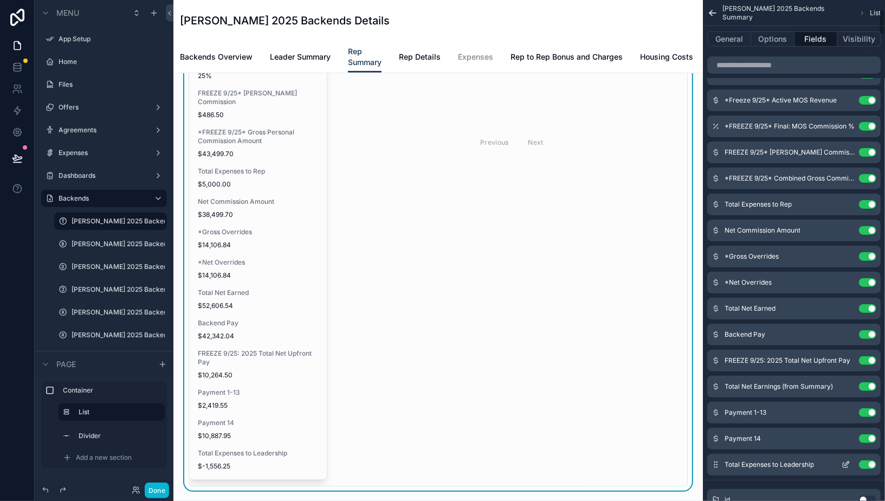
click at [868, 463] on button "Use setting" at bounding box center [867, 464] width 17 height 9
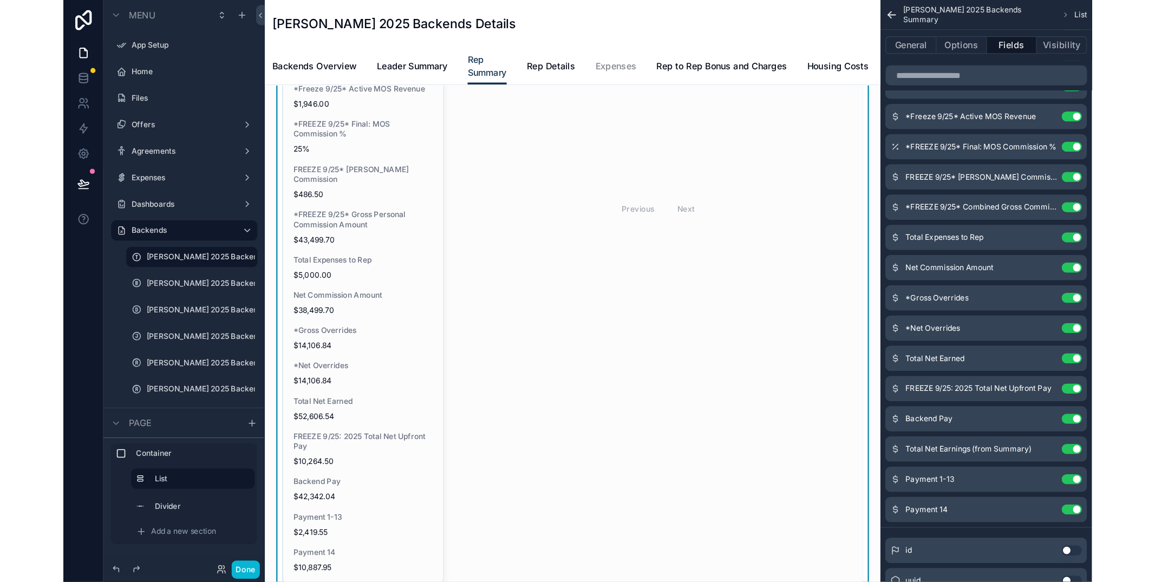
scroll to position [278, 0]
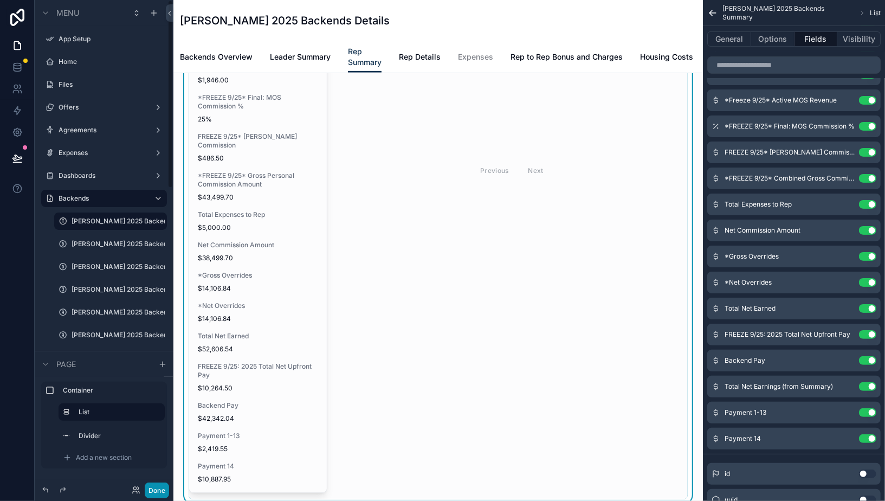
click at [161, 495] on button "Done" at bounding box center [157, 490] width 24 height 16
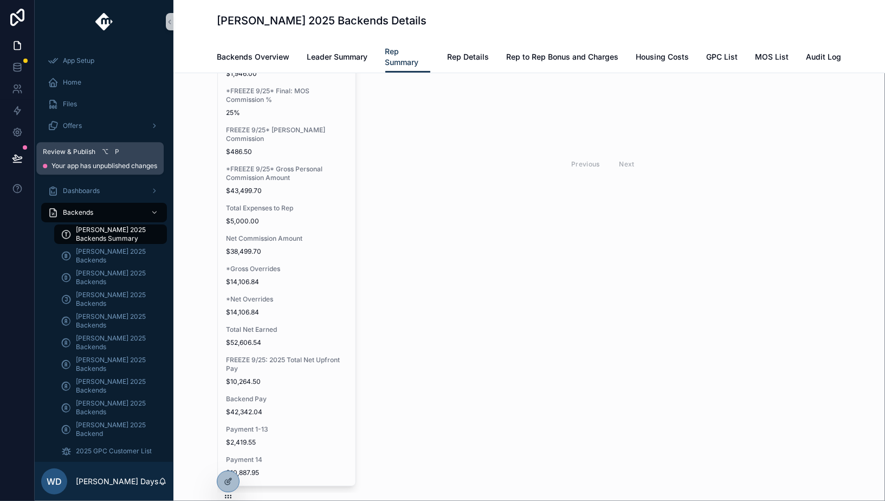
click at [24, 164] on button at bounding box center [17, 158] width 24 height 30
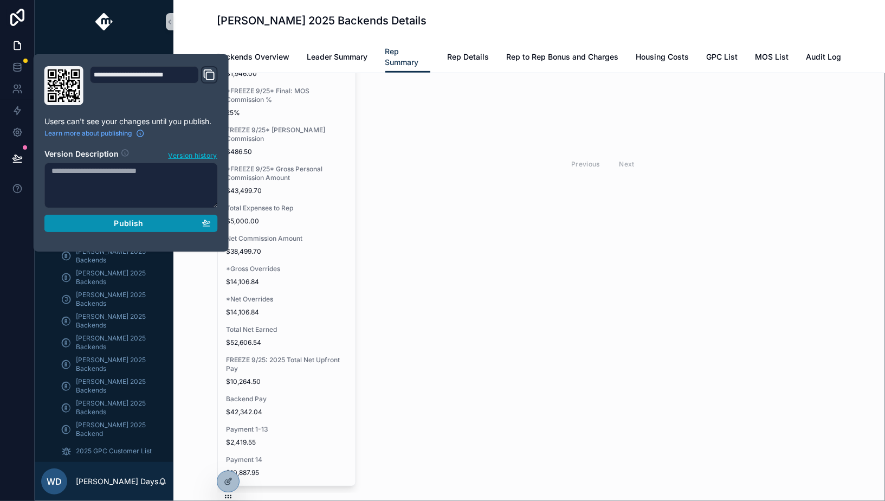
click at [87, 225] on div "Publish" at bounding box center [130, 223] width 159 height 10
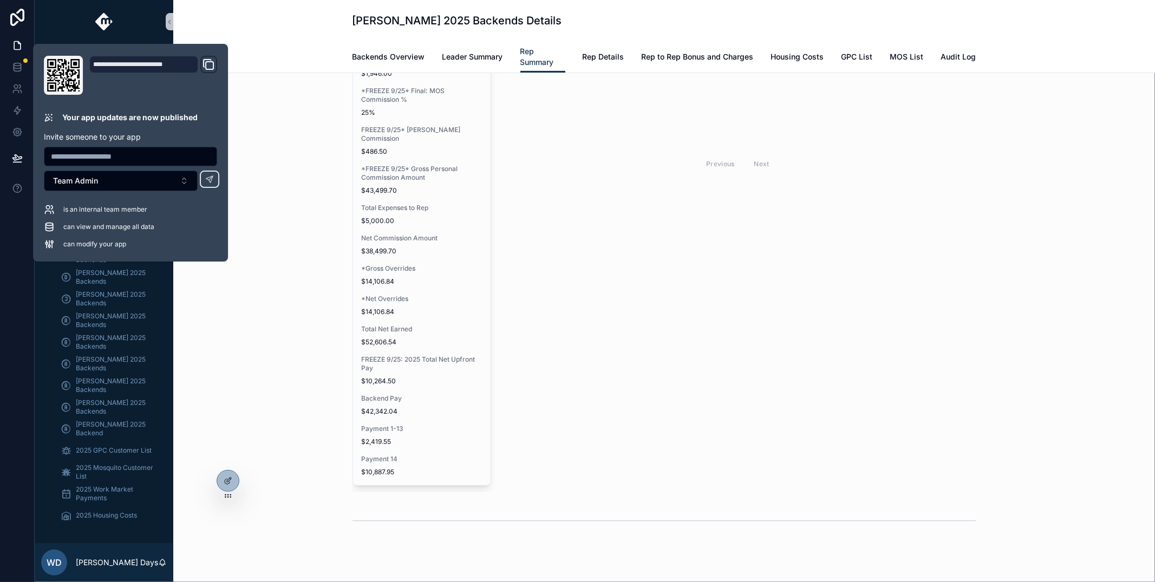
scroll to position [278, 0]
click at [283, 124] on div "**********" at bounding box center [664, 171] width 965 height 736
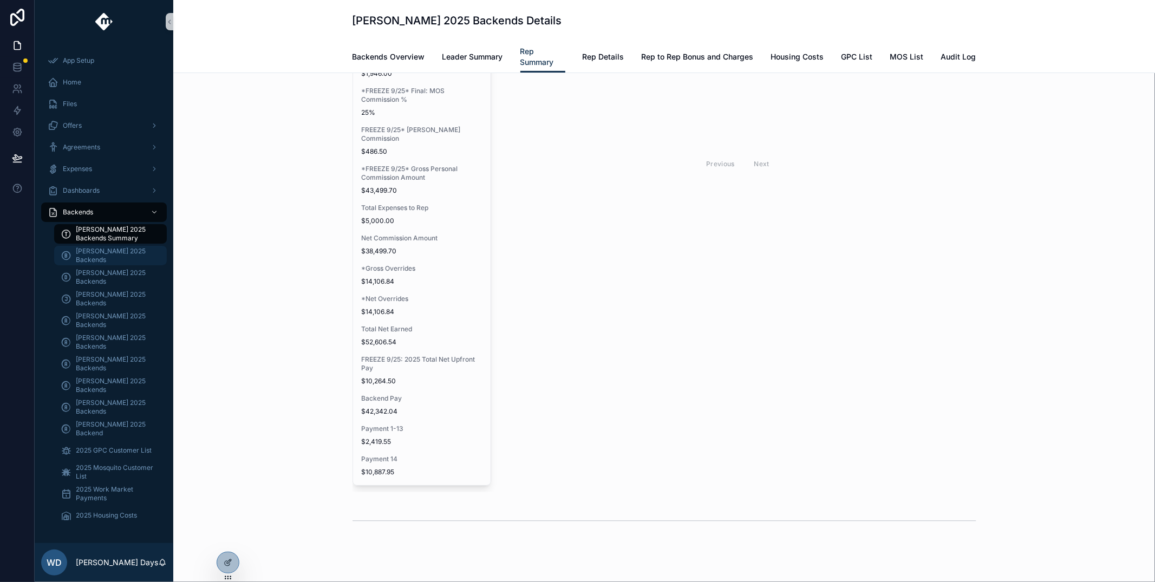
click at [85, 253] on span "[PERSON_NAME] 2025 Backends" at bounding box center [116, 255] width 80 height 17
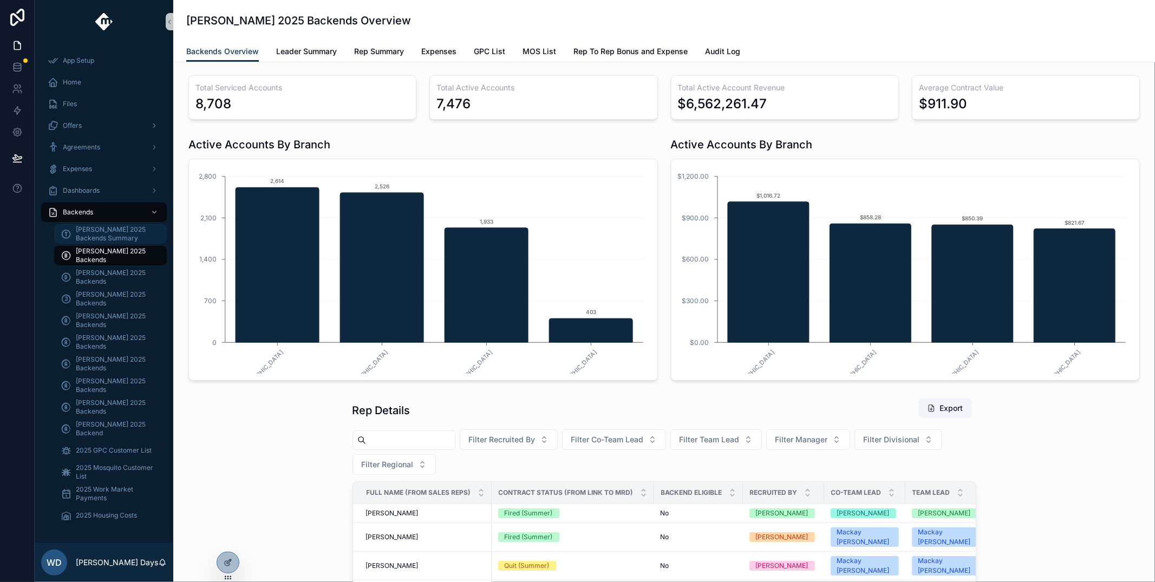
click at [86, 228] on span "[PERSON_NAME] 2025 Backends Summary" at bounding box center [116, 233] width 80 height 17
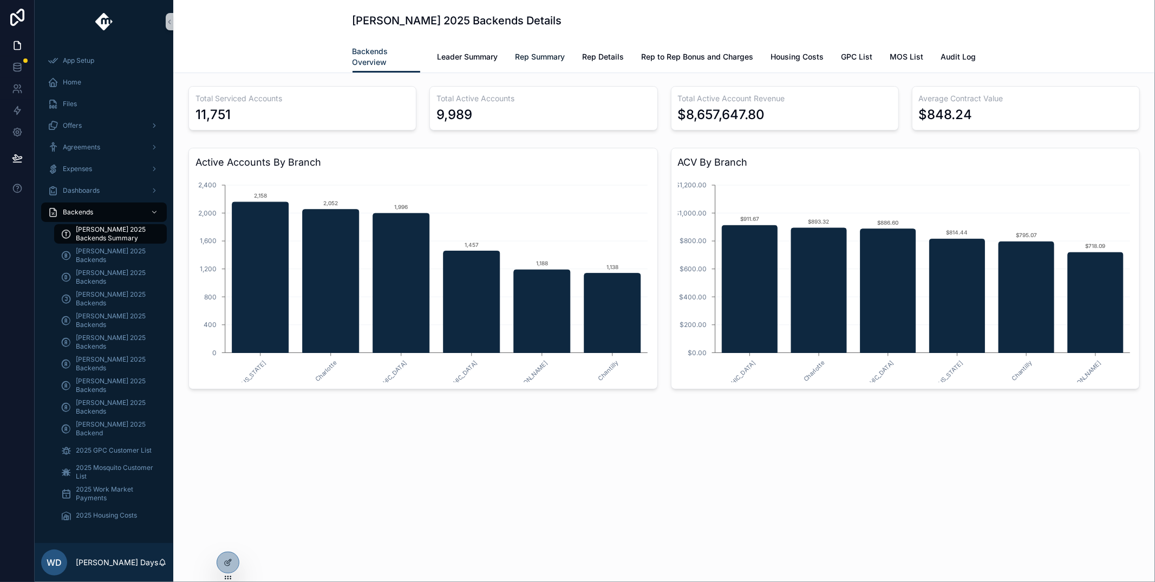
click at [528, 64] on link "Rep Summary" at bounding box center [541, 58] width 50 height 22
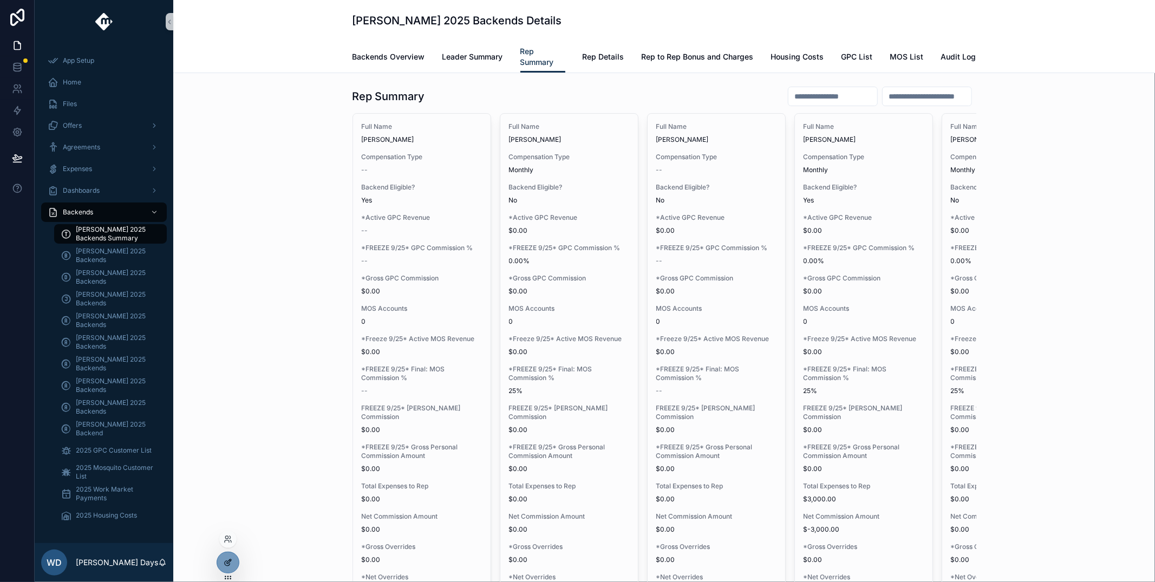
click at [222, 500] on div at bounding box center [228, 563] width 22 height 21
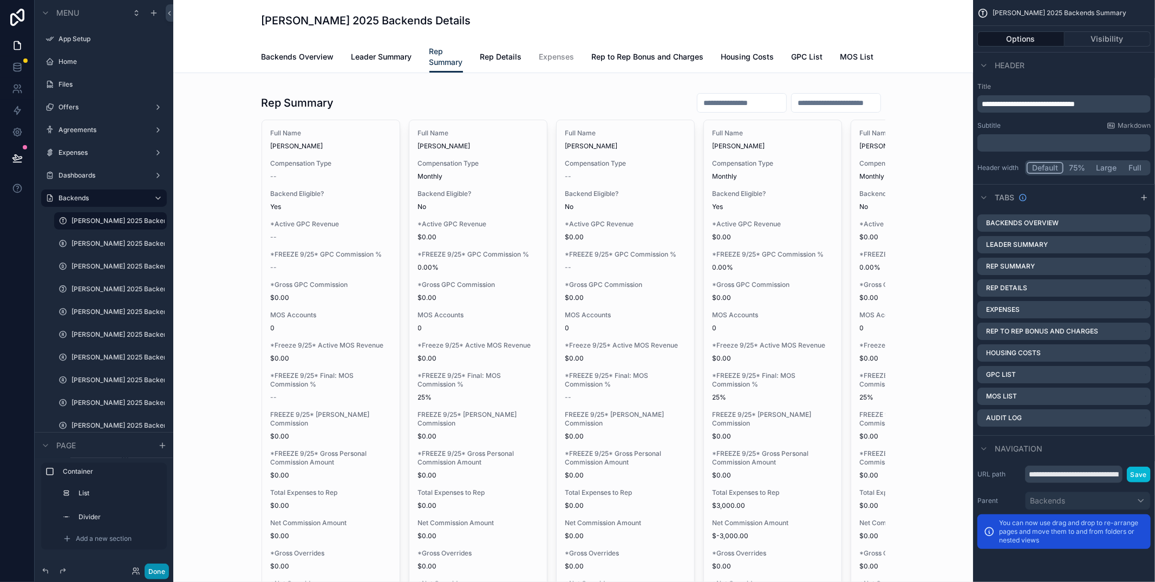
click at [154, 500] on button "Done" at bounding box center [157, 572] width 24 height 16
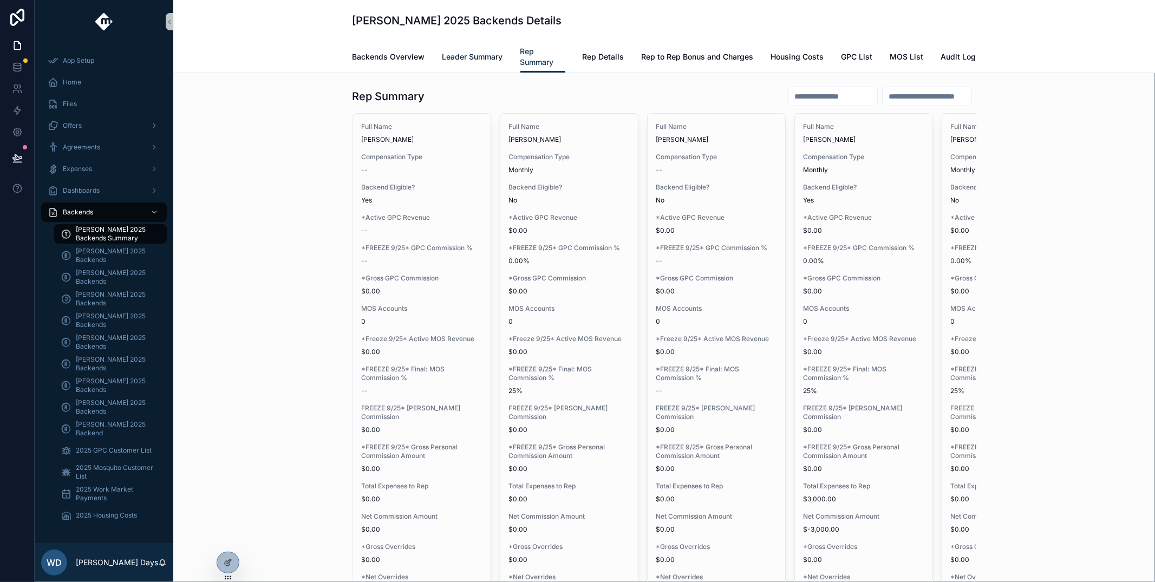
click at [477, 53] on span "Leader Summary" at bounding box center [473, 56] width 61 height 11
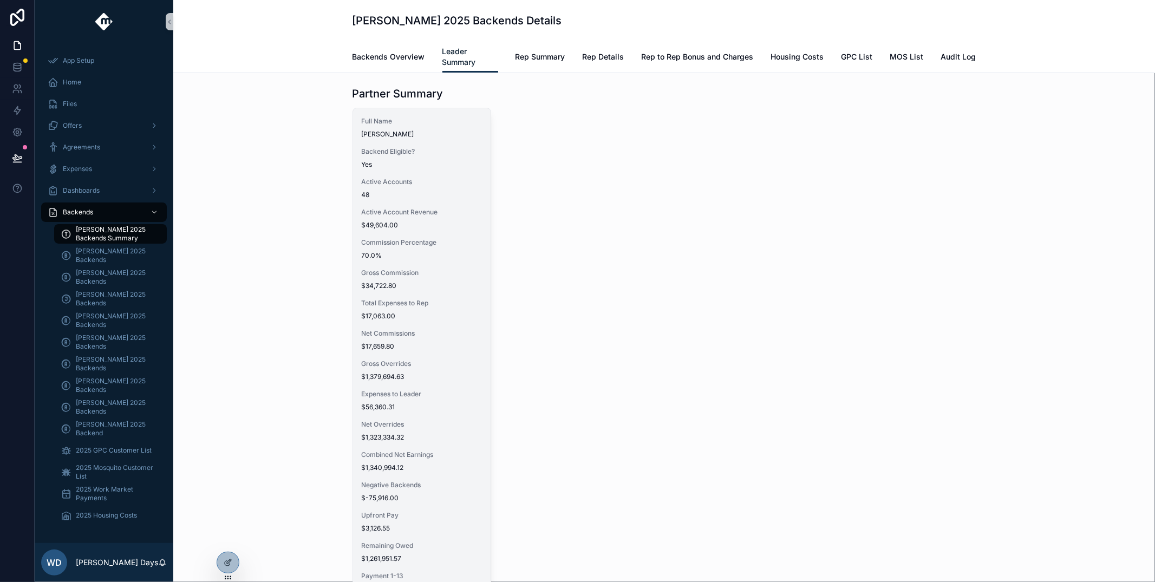
scroll to position [75, 0]
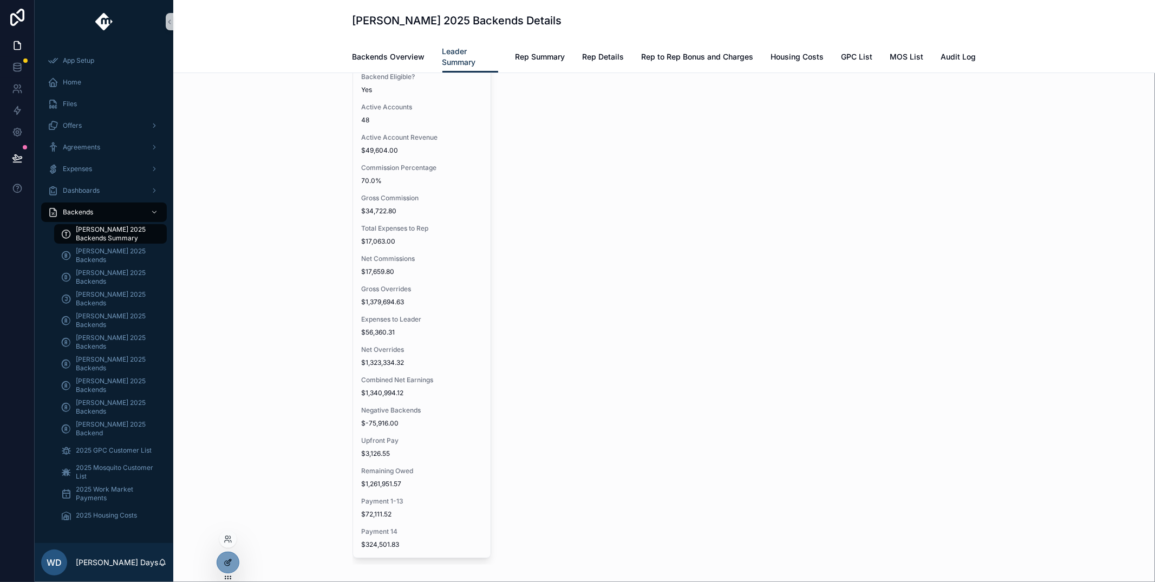
click at [229, 500] on icon at bounding box center [228, 562] width 9 height 9
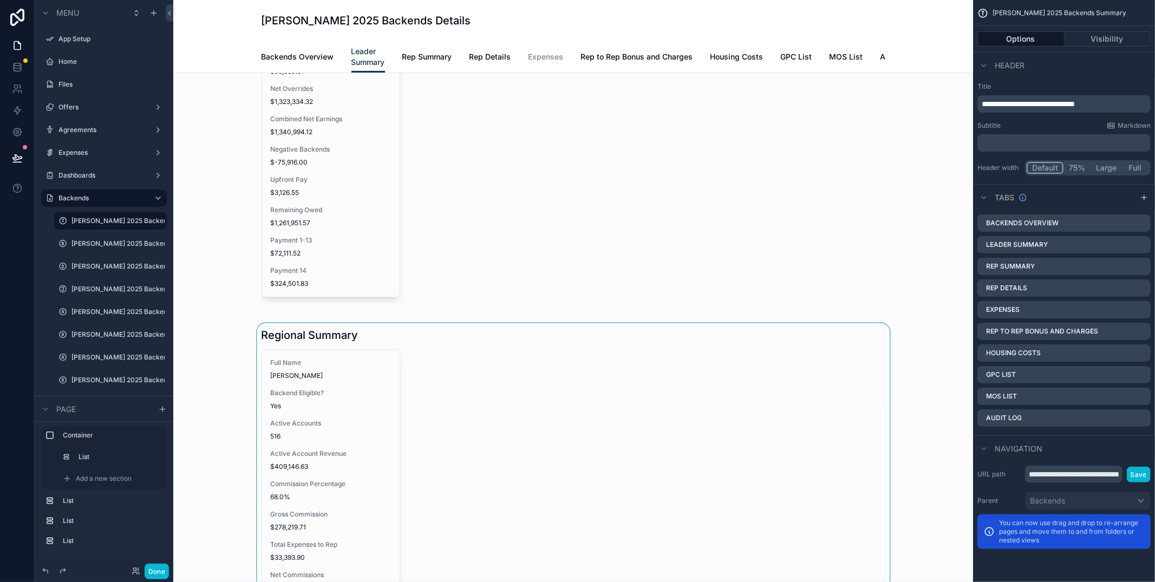
scroll to position [329, 0]
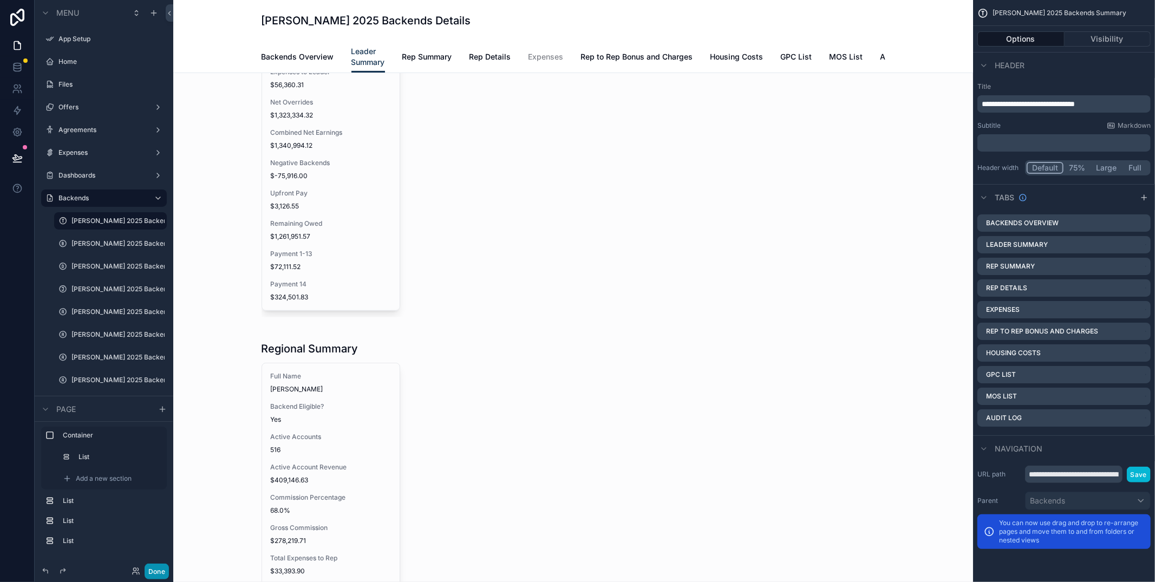
click at [152, 500] on button "Done" at bounding box center [157, 572] width 24 height 16
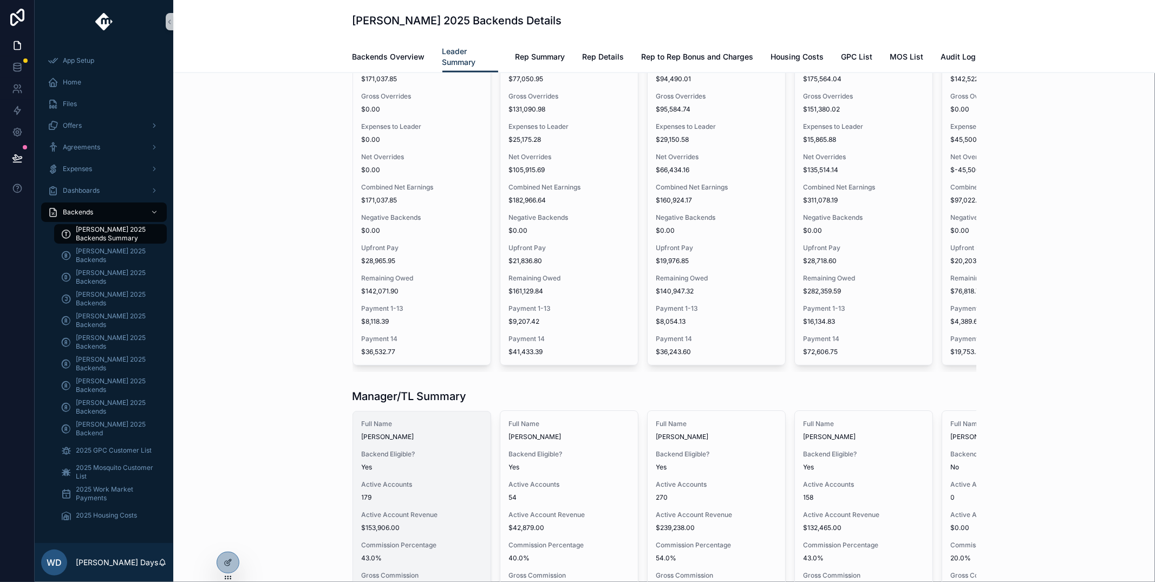
scroll to position [1591, 0]
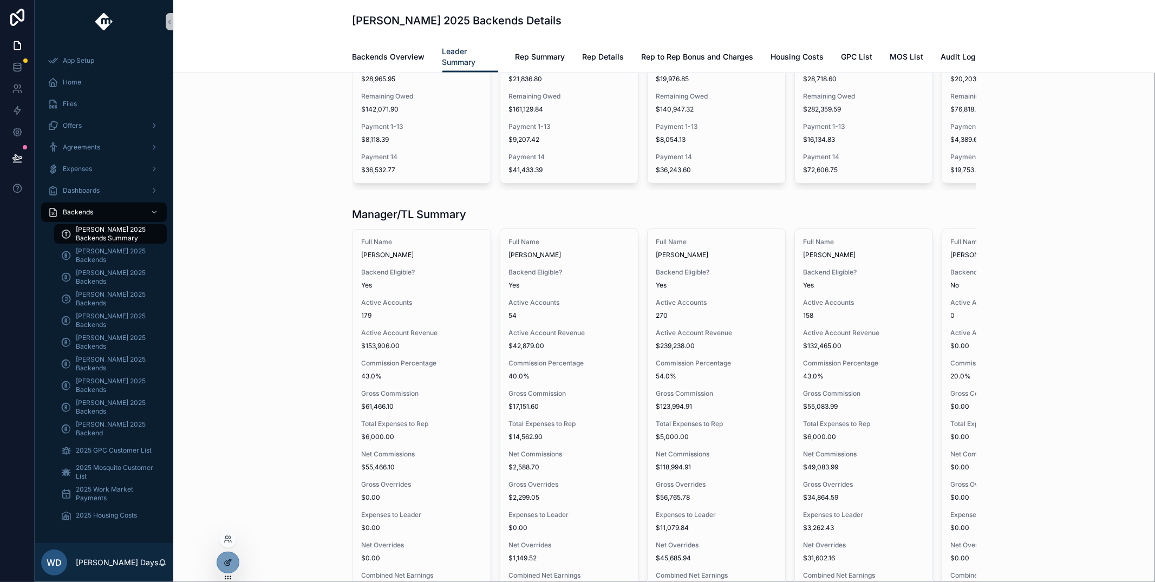
click at [233, 500] on div at bounding box center [228, 563] width 22 height 21
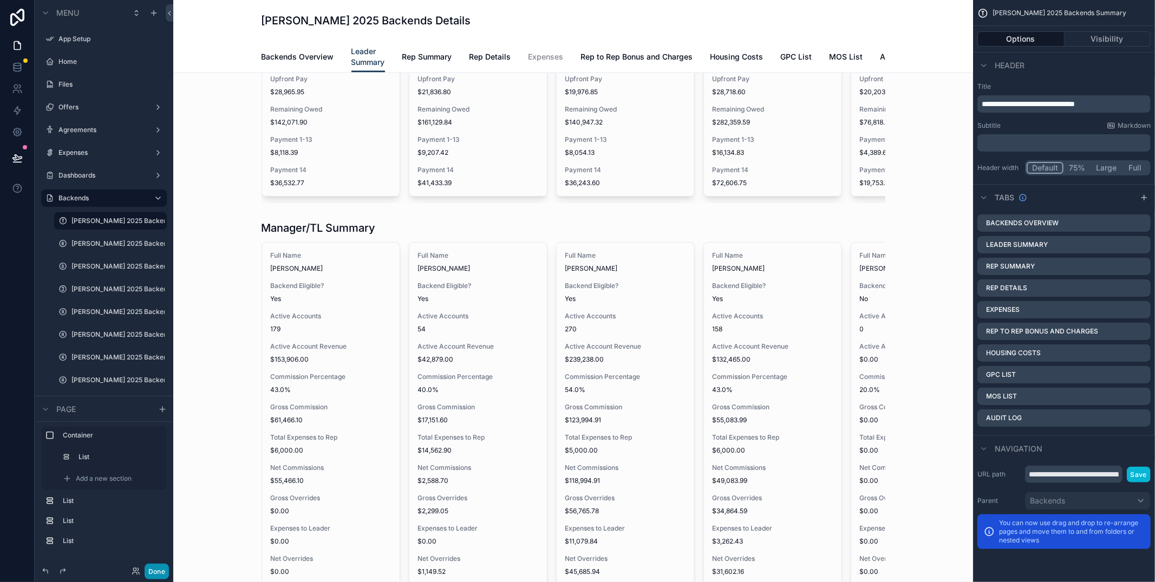
click at [167, 500] on button "Done" at bounding box center [157, 572] width 24 height 16
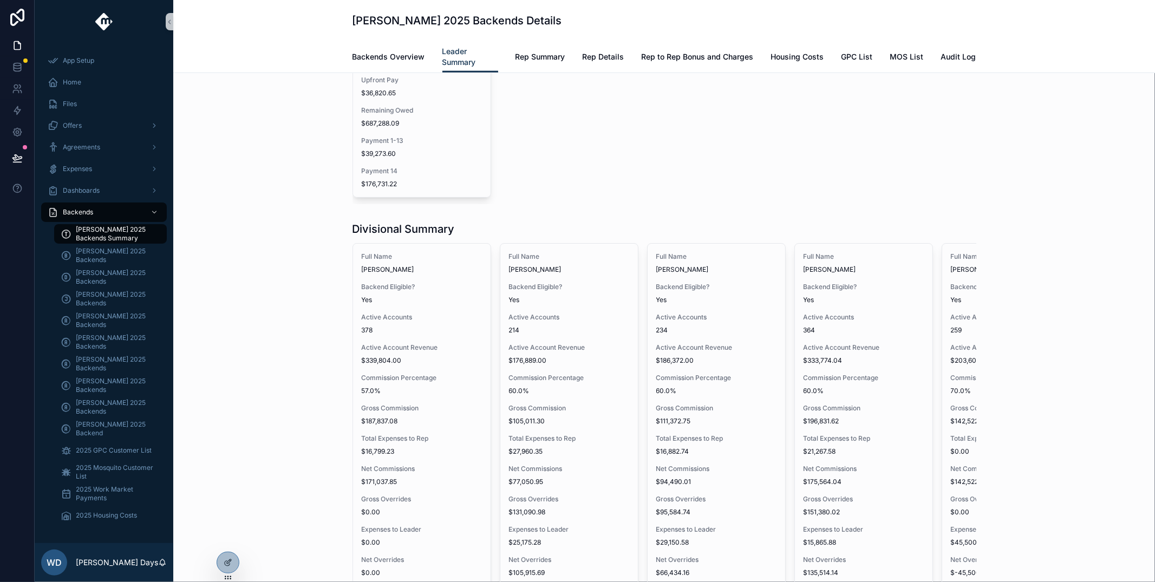
scroll to position [914, 0]
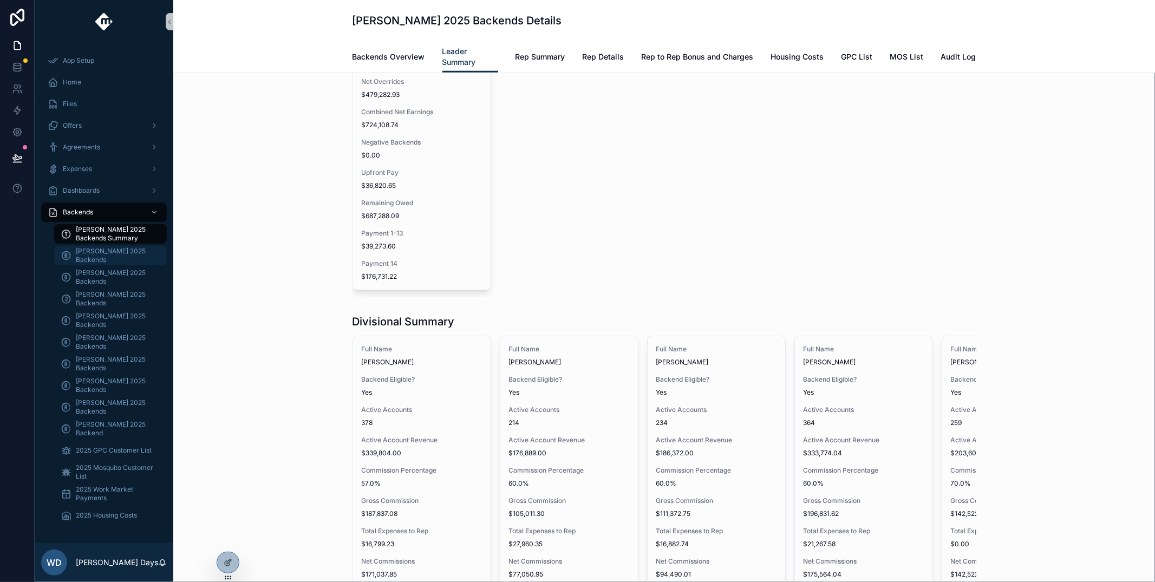
click at [95, 258] on span "[PERSON_NAME] 2025 Backends" at bounding box center [116, 255] width 80 height 17
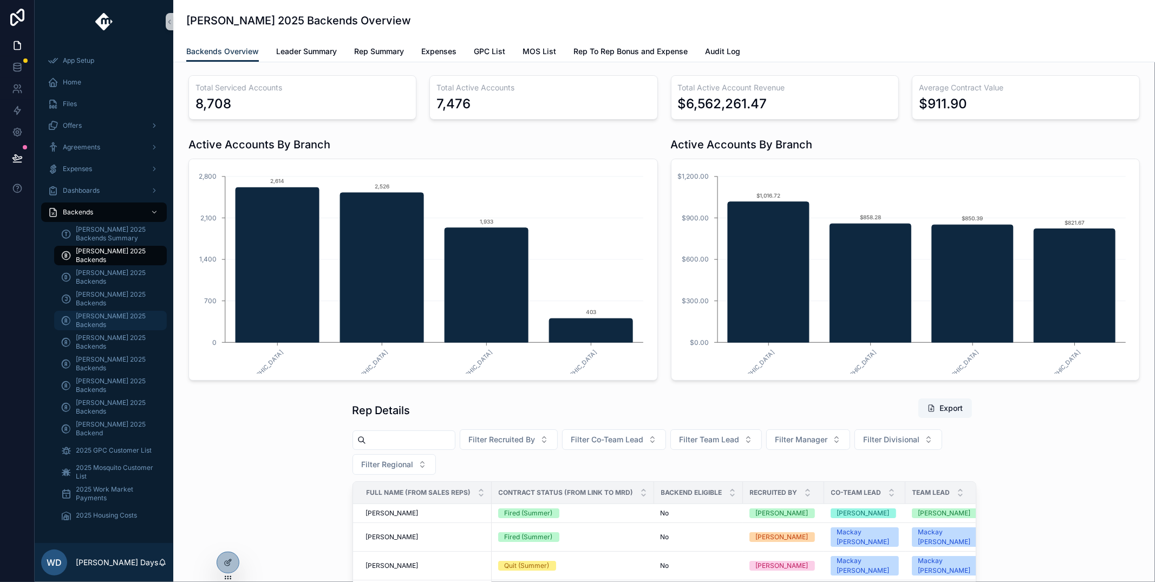
click at [103, 311] on link "[PERSON_NAME] 2025 Backends" at bounding box center [110, 321] width 113 height 20
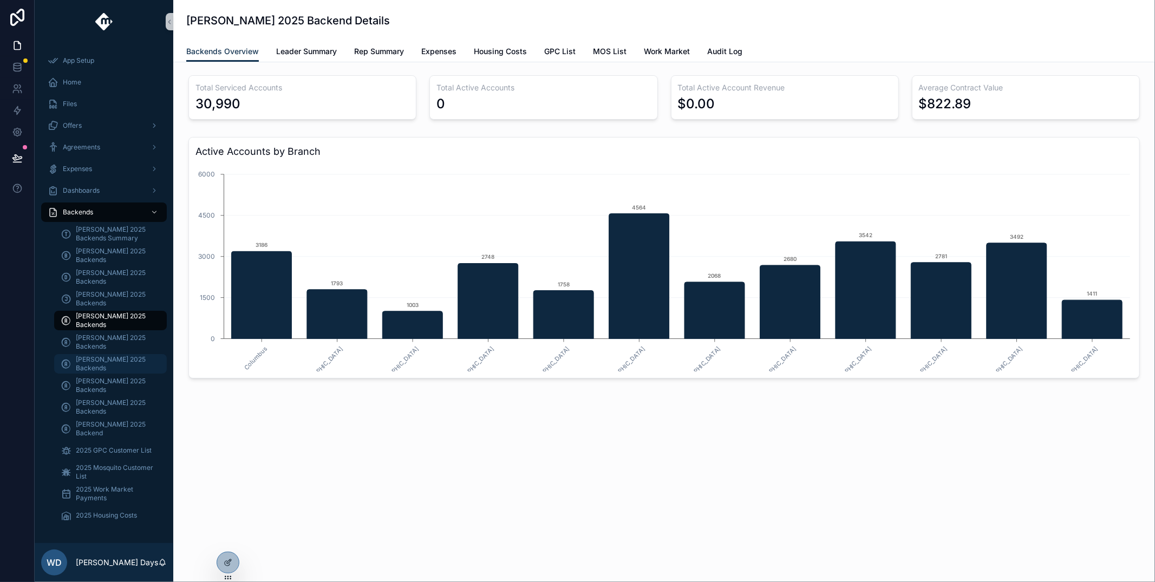
click at [86, 363] on span "[PERSON_NAME] 2025 Backends" at bounding box center [116, 363] width 80 height 17
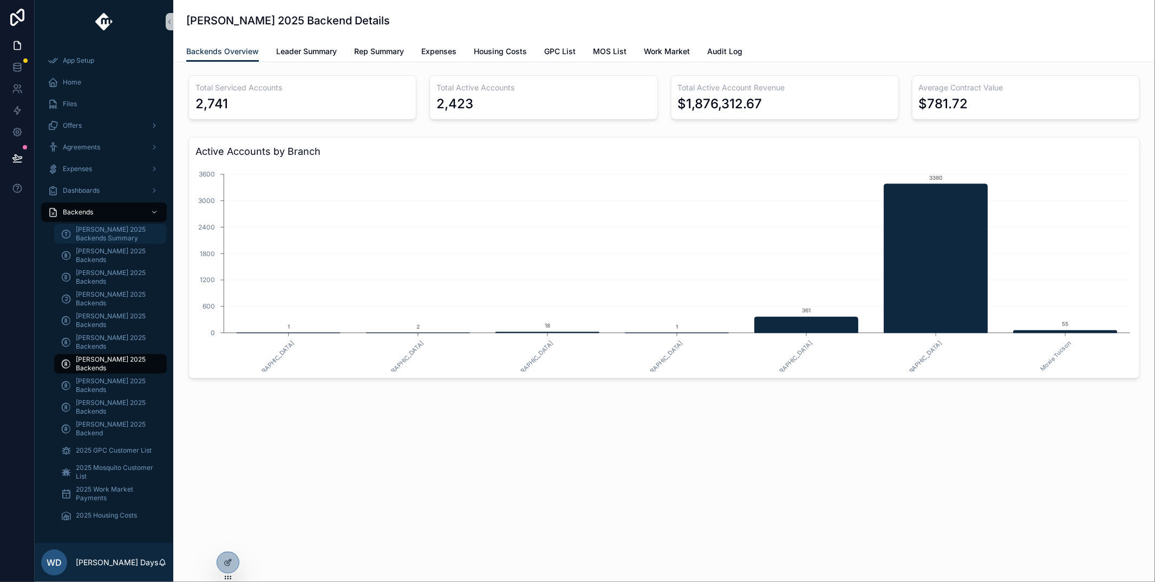
click at [101, 240] on span "[PERSON_NAME] 2025 Backends Summary" at bounding box center [116, 233] width 80 height 17
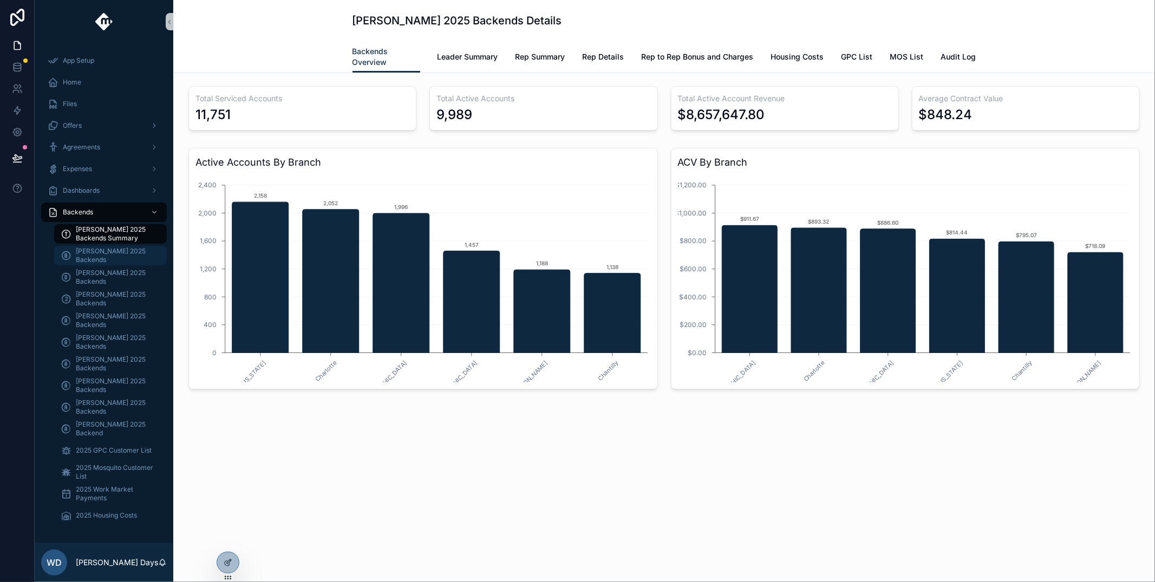
click at [94, 262] on span "[PERSON_NAME] 2025 Backends" at bounding box center [116, 255] width 80 height 17
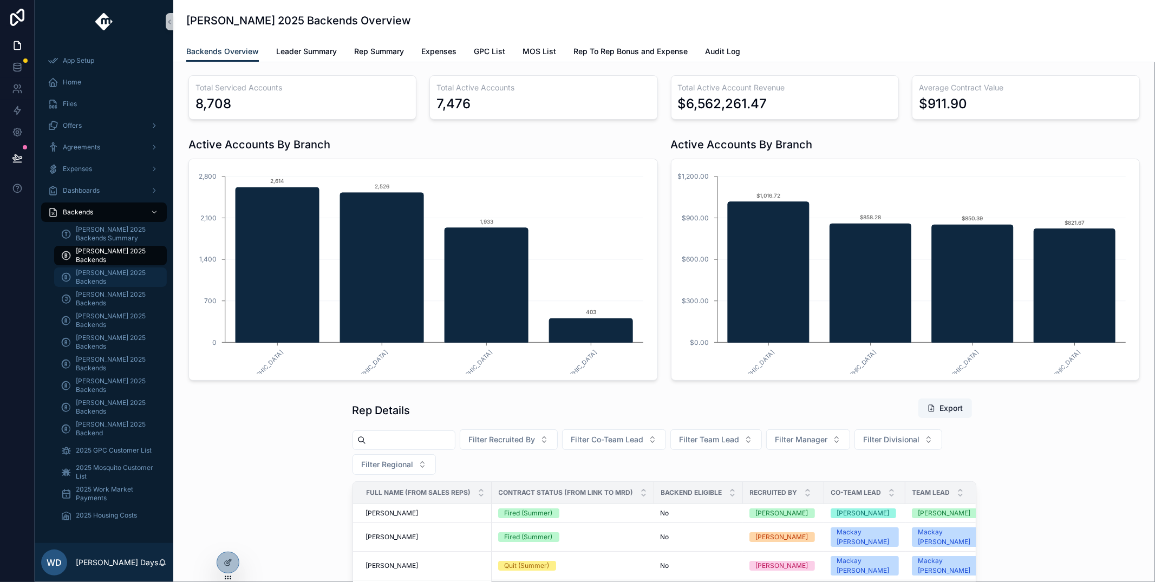
click at [96, 281] on span "[PERSON_NAME] 2025 Backends" at bounding box center [116, 277] width 80 height 17
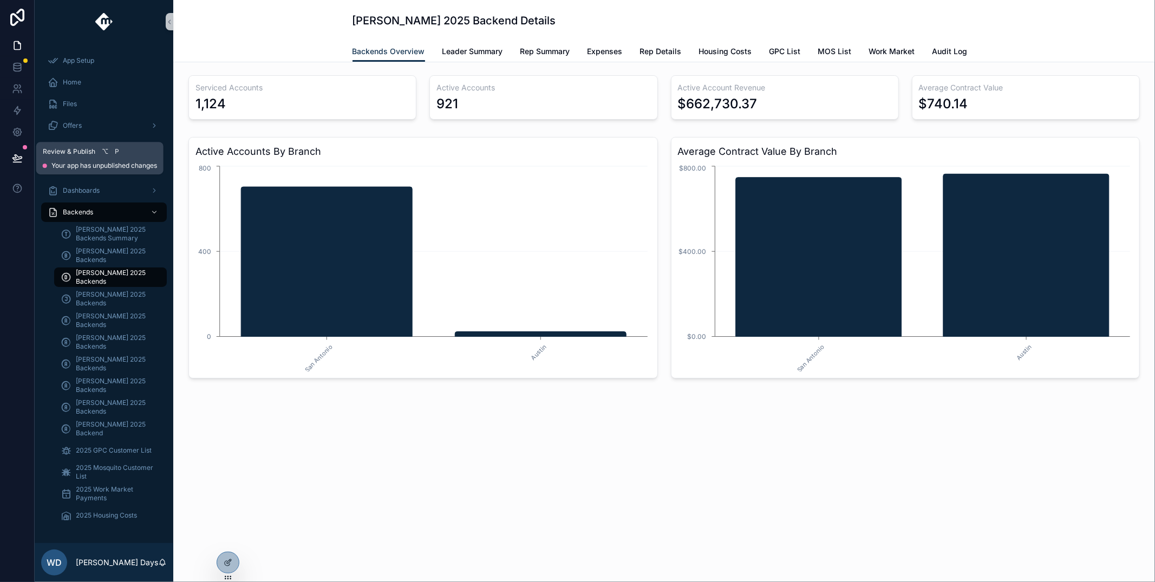
click at [19, 160] on icon at bounding box center [17, 158] width 11 height 11
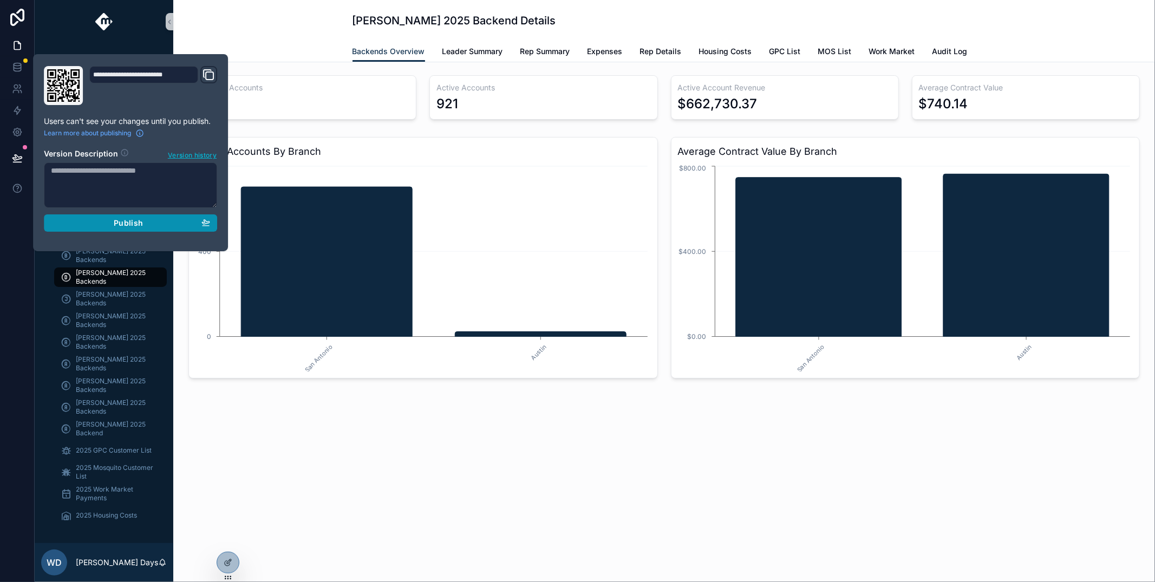
click at [151, 225] on div "Publish" at bounding box center [130, 223] width 159 height 10
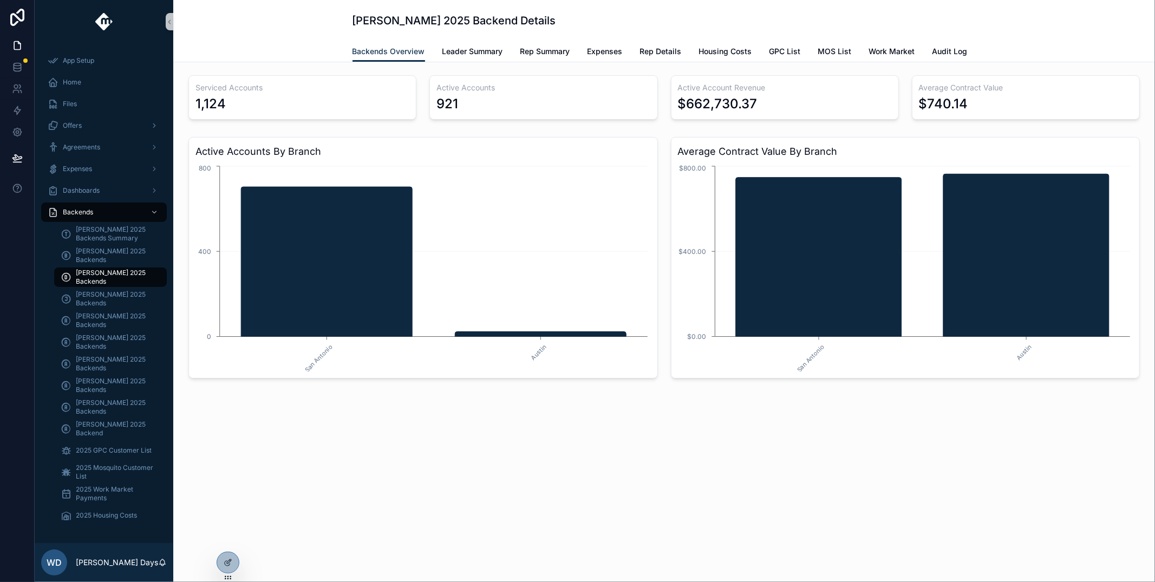
click at [465, 490] on div "[PERSON_NAME] 2025 Backend Details Backends Overview Backends Overview Leader S…" at bounding box center [664, 291] width 982 height 582
click at [94, 317] on span "[PERSON_NAME] 2025 Backends" at bounding box center [116, 320] width 80 height 17
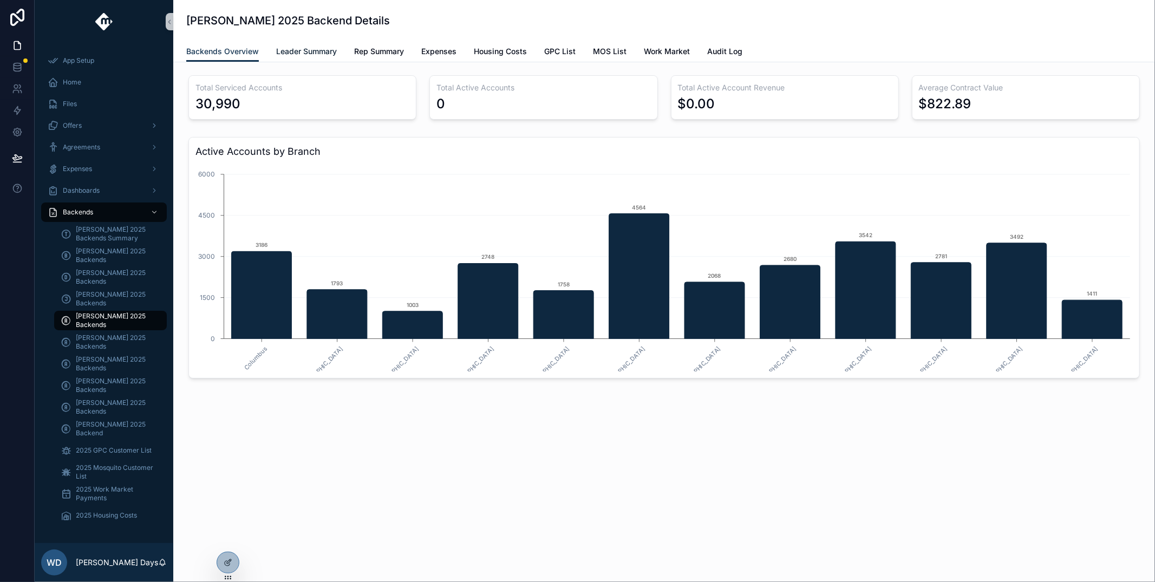
click at [306, 53] on span "Leader Summary" at bounding box center [306, 51] width 61 height 11
click at [303, 56] on span "Leader Summary" at bounding box center [306, 51] width 61 height 11
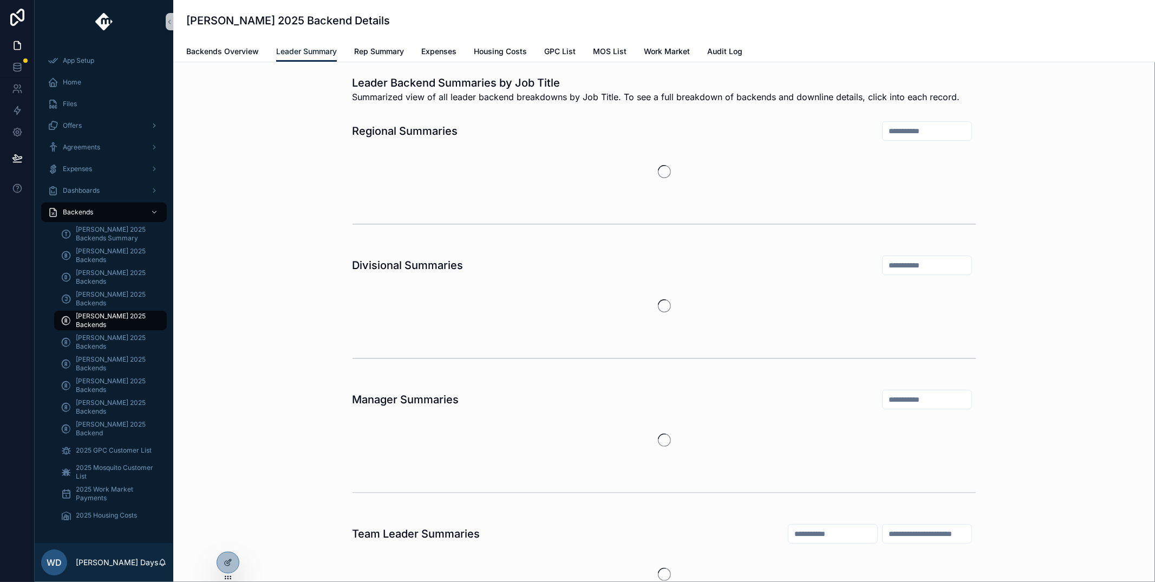
click at [312, 47] on span "Leader Summary" at bounding box center [306, 51] width 61 height 11
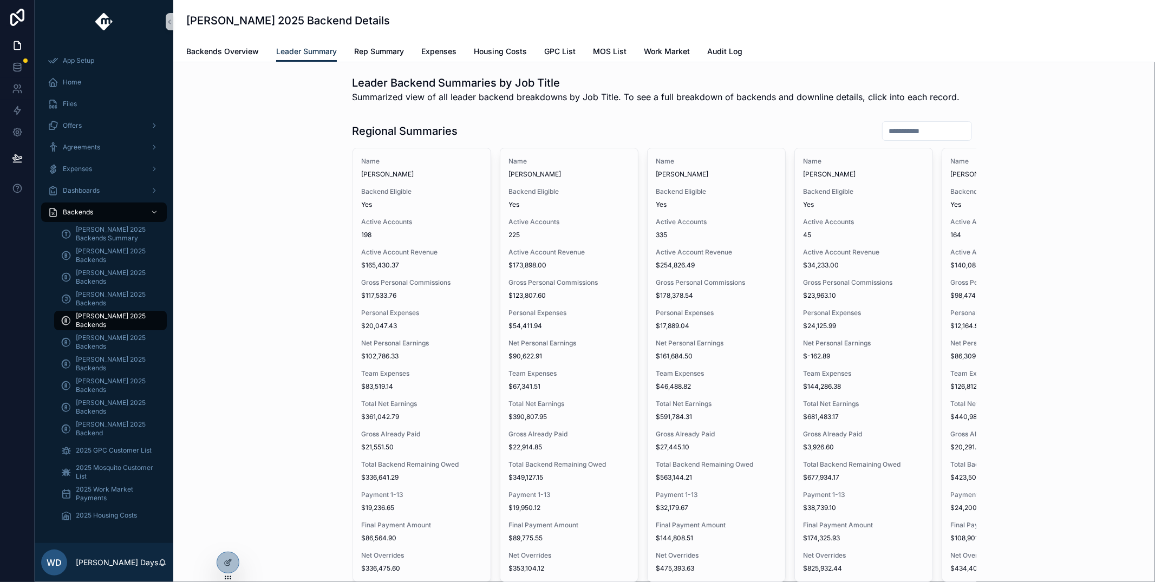
click at [406, 431] on span "Gross Already Paid" at bounding box center [422, 434] width 120 height 9
